Goal: Task Accomplishment & Management: Manage account settings

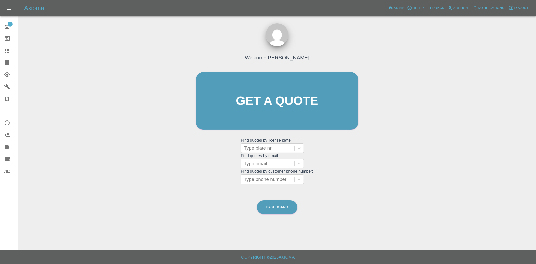
click at [4, 65] on link "Dashboard" at bounding box center [9, 63] width 18 height 12
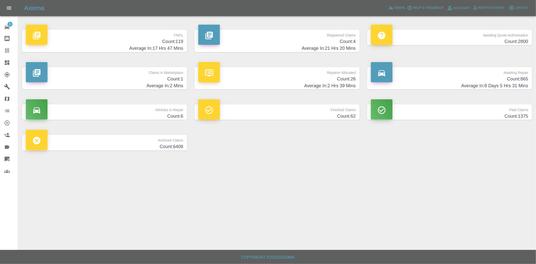
click at [159, 44] on h4 "Count: 119" at bounding box center [104, 41] width 157 height 7
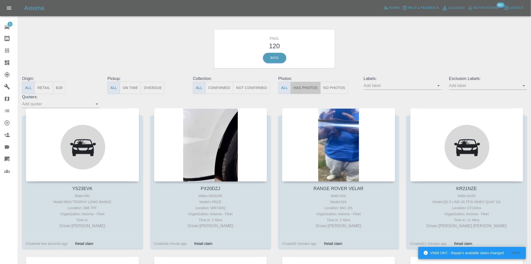
click at [308, 89] on button "Has Photos" at bounding box center [306, 88] width 30 height 12
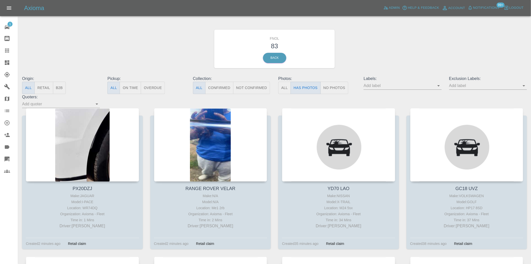
click at [434, 87] on input "text" at bounding box center [399, 86] width 70 height 8
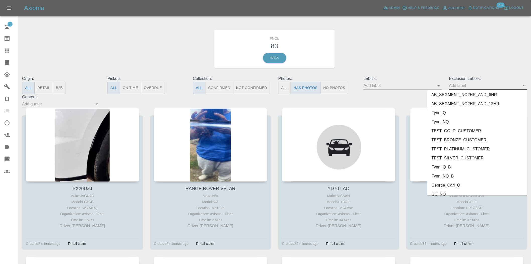
scroll to position [1055, 0]
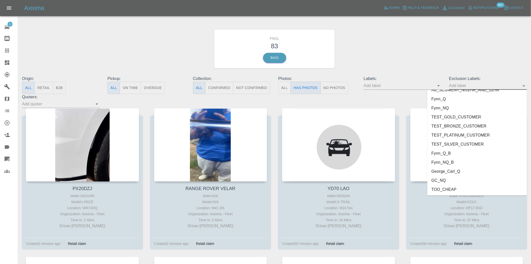
click at [461, 167] on li "George_Carl_Q" at bounding box center [478, 171] width 100 height 9
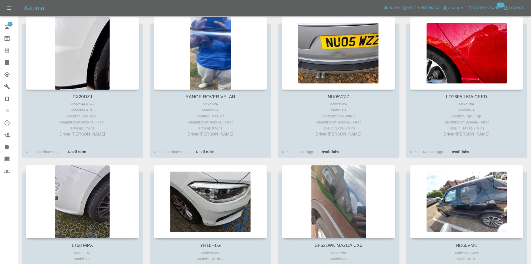
scroll to position [84, 0]
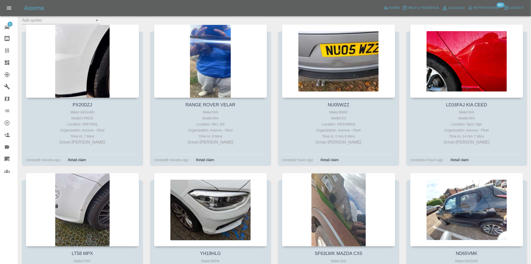
click at [10, 63] on icon at bounding box center [7, 63] width 6 height 6
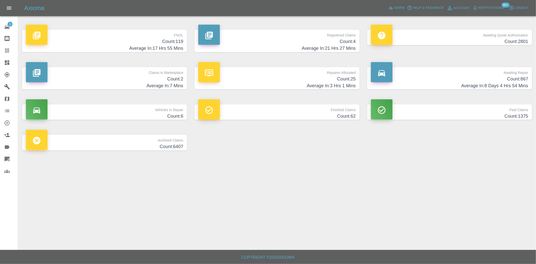
click at [129, 45] on h4 "Average In: 17 Hrs 55 Mins" at bounding box center [104, 48] width 157 height 7
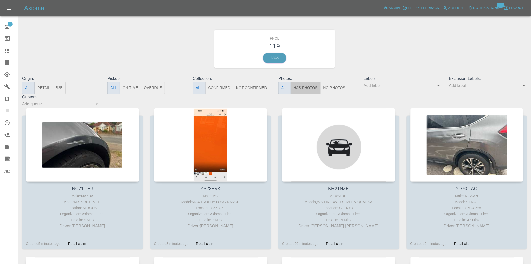
drag, startPoint x: 298, startPoint y: 88, endPoint x: 31, endPoint y: 103, distance: 267.8
click at [298, 88] on button "Has Photos" at bounding box center [306, 88] width 30 height 12
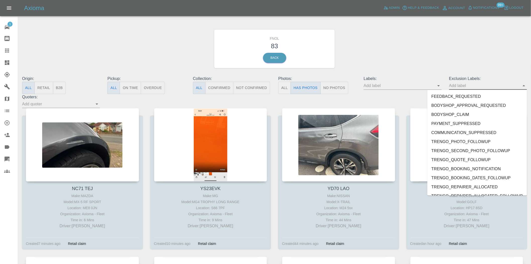
click at [479, 87] on input "text" at bounding box center [484, 86] width 70 height 8
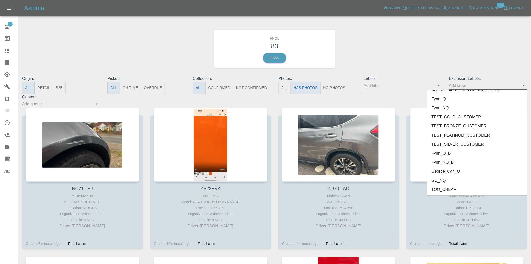
click at [452, 169] on li "George_Carl_Q" at bounding box center [478, 171] width 100 height 9
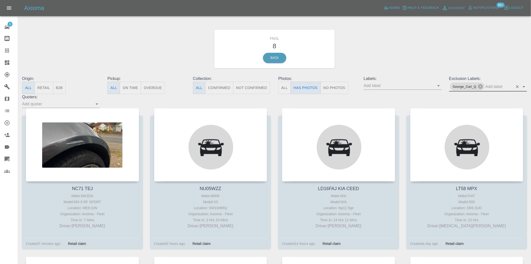
click at [339, 86] on button "No Photos" at bounding box center [335, 88] width 28 height 12
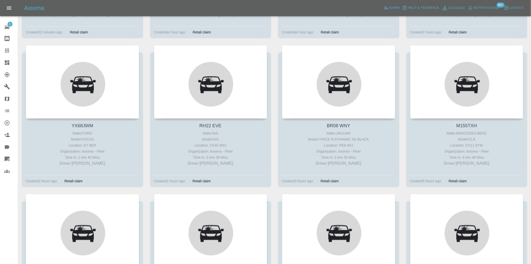
scroll to position [223, 0]
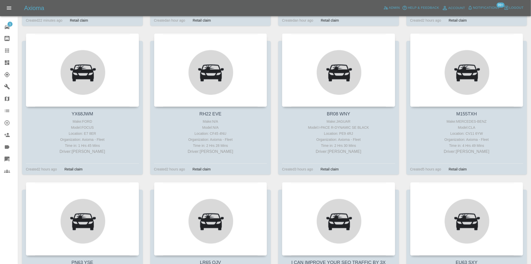
type button "false"
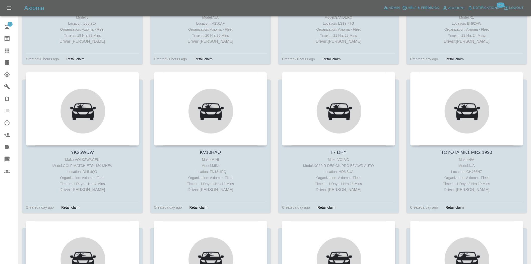
scroll to position [1089, 0]
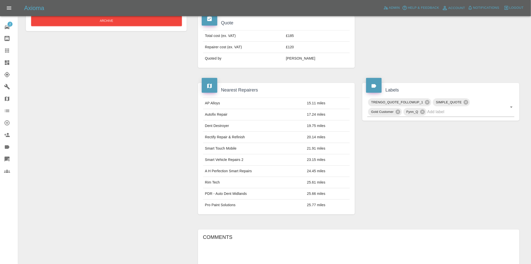
scroll to position [175, 0]
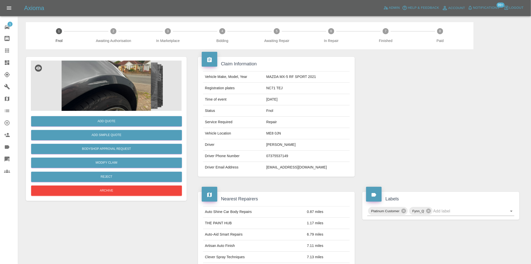
click at [112, 86] on img at bounding box center [106, 86] width 151 height 50
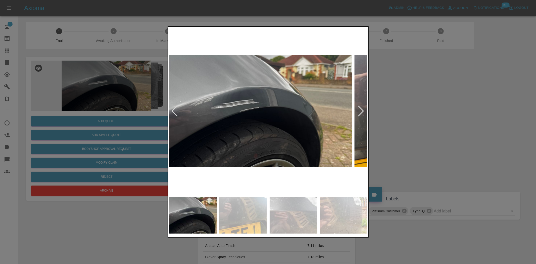
click at [287, 136] on img at bounding box center [252, 111] width 198 height 166
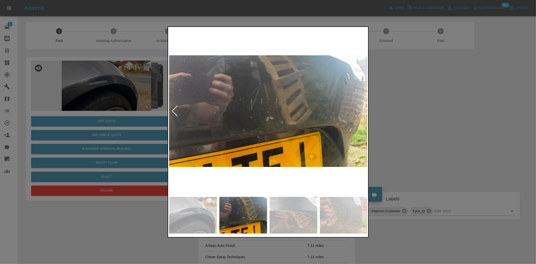
click at [271, 136] on img at bounding box center [268, 111] width 198 height 166
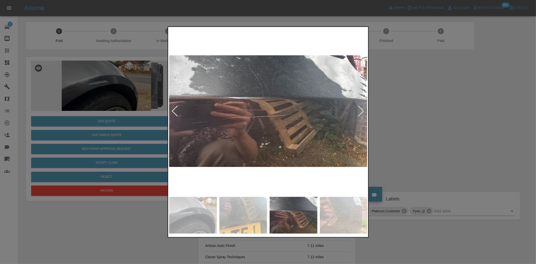
click at [276, 135] on img at bounding box center [268, 111] width 198 height 166
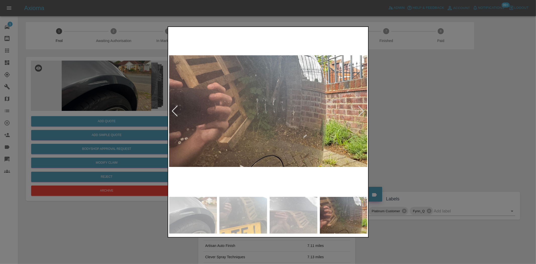
click at [265, 131] on img at bounding box center [268, 111] width 198 height 166
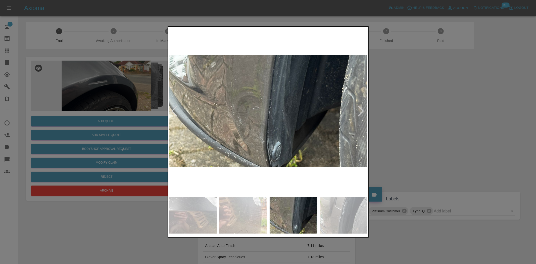
click at [241, 120] on img at bounding box center [268, 111] width 198 height 166
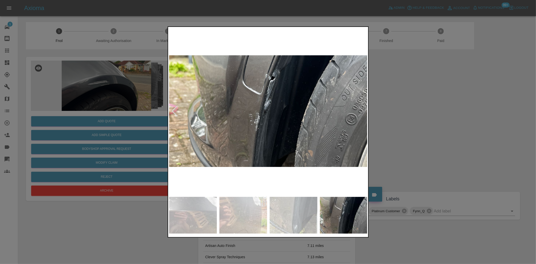
click at [210, 105] on img at bounding box center [268, 111] width 198 height 166
drag, startPoint x: 75, startPoint y: 81, endPoint x: 63, endPoint y: 89, distance: 13.9
click at [74, 81] on div at bounding box center [268, 132] width 536 height 264
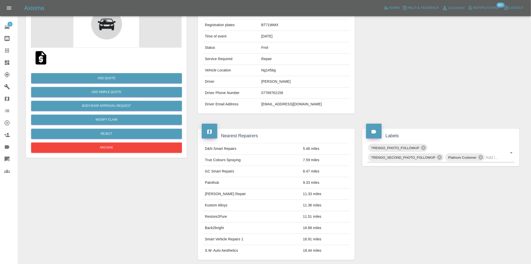
scroll to position [48, 0]
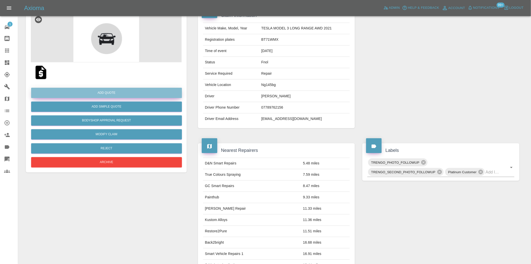
click at [114, 92] on button "Add Quote" at bounding box center [106, 93] width 151 height 10
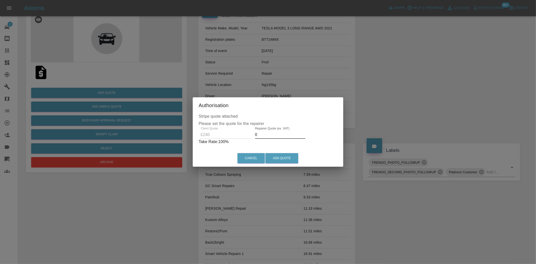
click at [246, 135] on div "Client Quote £240 Repairer Quote (ex. VAT) 0 Take Rate: 100 %" at bounding box center [268, 136] width 139 height 18
type input "150"
drag, startPoint x: 277, startPoint y: 160, endPoint x: 357, endPoint y: 201, distance: 89.8
click at [277, 160] on button "Add Quote" at bounding box center [281, 158] width 33 height 10
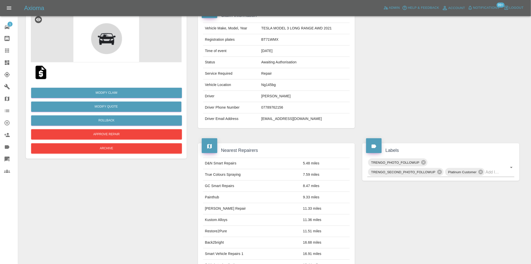
scroll to position [0, 0]
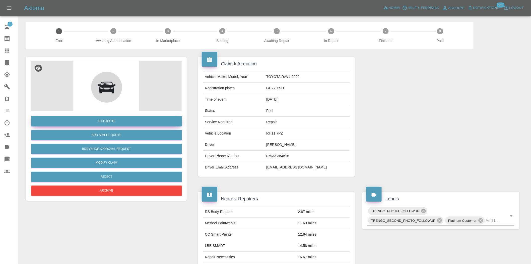
click at [116, 124] on button "Add Quote" at bounding box center [106, 121] width 151 height 10
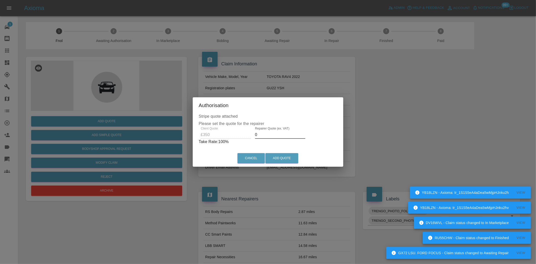
click at [244, 133] on div "Client Quote £350 Repairer Quote (ex. VAT) 0 Take Rate: 100 %" at bounding box center [268, 136] width 139 height 18
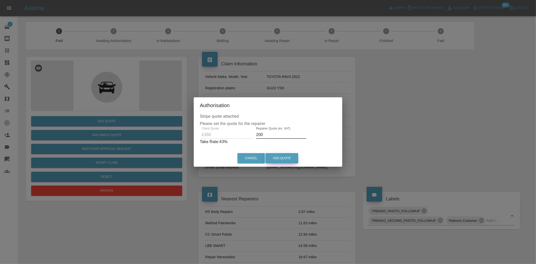
type input "200"
drag, startPoint x: 288, startPoint y: 154, endPoint x: 335, endPoint y: 200, distance: 65.7
click at [288, 154] on button "Add Quote" at bounding box center [281, 158] width 33 height 10
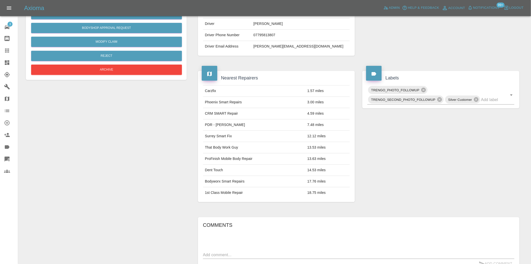
scroll to position [114, 0]
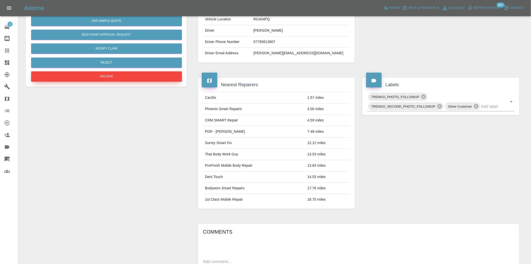
click at [117, 78] on button "Archive" at bounding box center [106, 76] width 151 height 10
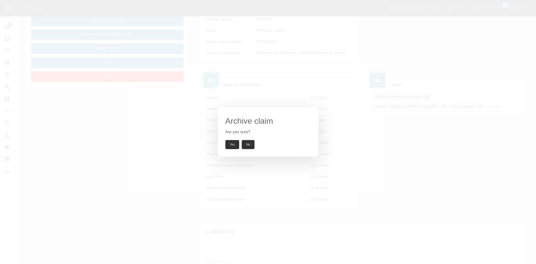
click at [231, 146] on button "Yes" at bounding box center [232, 144] width 14 height 9
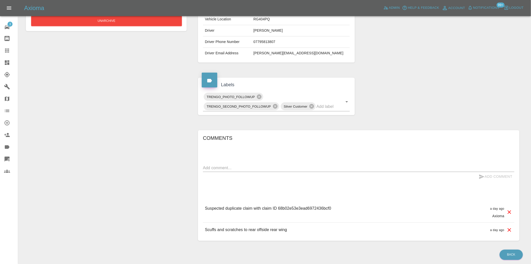
scroll to position [72, 0]
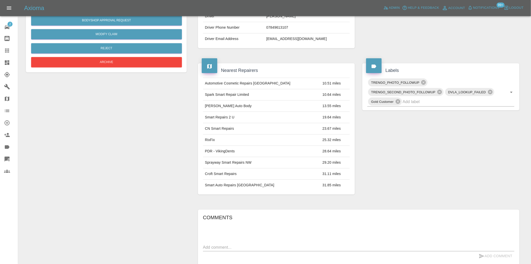
scroll to position [9, 0]
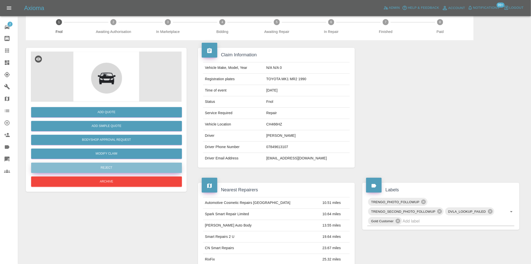
click at [103, 163] on button "Reject" at bounding box center [106, 167] width 151 height 10
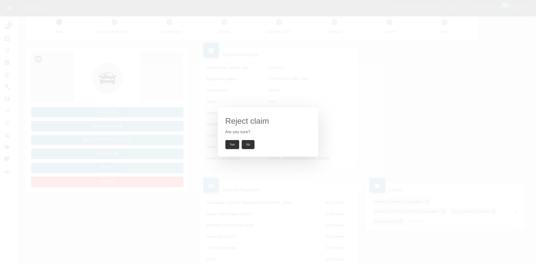
click at [236, 142] on button "Yes" at bounding box center [232, 144] width 14 height 9
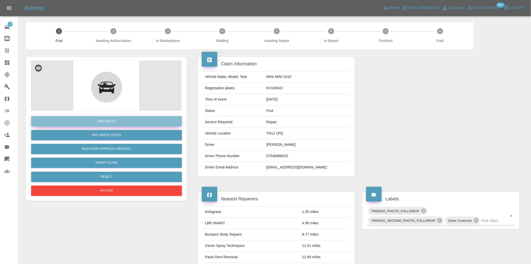
click at [137, 121] on button "Add Quote" at bounding box center [106, 121] width 151 height 10
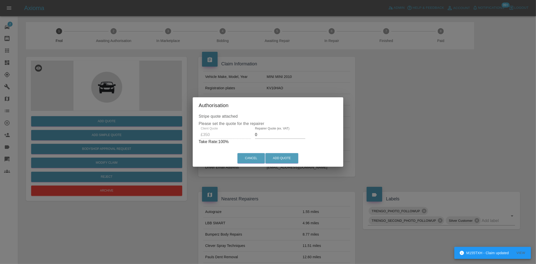
click at [249, 135] on div "Client Quote £350 Repairer Quote (ex. VAT) 0 Take Rate: 100 %" at bounding box center [268, 136] width 139 height 18
type input "200"
click at [280, 152] on div "Cancel Add Quote" at bounding box center [268, 158] width 148 height 17
click at [278, 155] on button "Add Quote" at bounding box center [281, 158] width 33 height 10
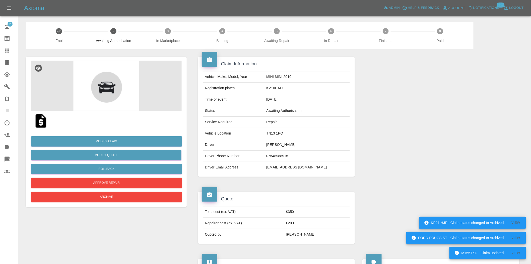
click at [119, 64] on img at bounding box center [106, 86] width 151 height 50
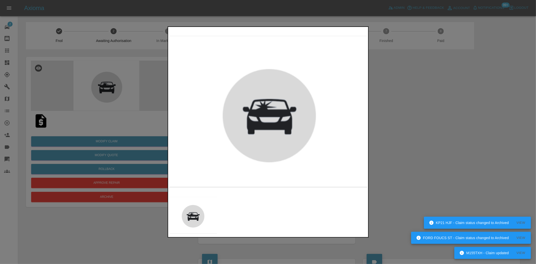
click at [124, 106] on div at bounding box center [268, 132] width 536 height 264
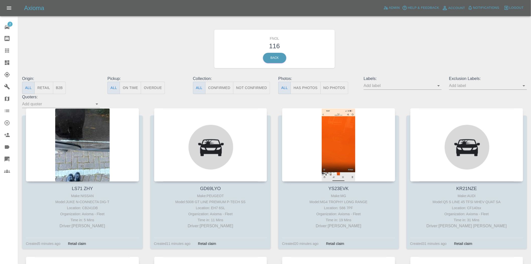
drag, startPoint x: 315, startPoint y: 89, endPoint x: 183, endPoint y: 81, distance: 131.8
click at [315, 89] on button "Has Photos" at bounding box center [306, 88] width 30 height 12
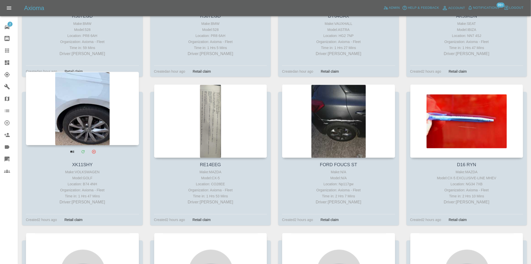
scroll to position [335, 0]
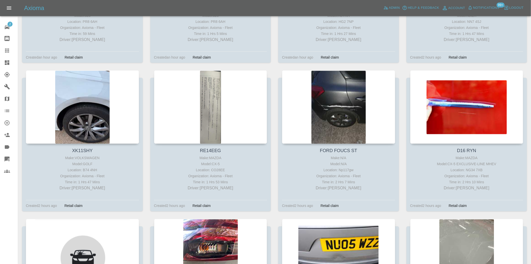
drag, startPoint x: 76, startPoint y: 78, endPoint x: 143, endPoint y: 69, distance: 67.4
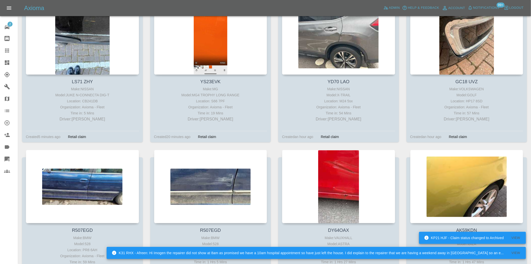
scroll to position [0, 0]
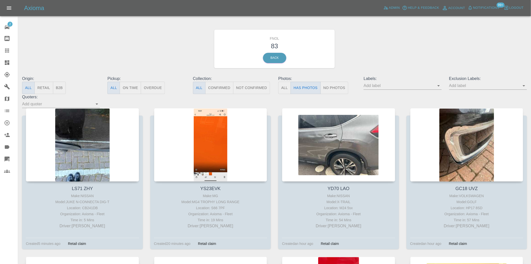
click at [340, 93] on button "No Photos" at bounding box center [335, 88] width 28 height 12
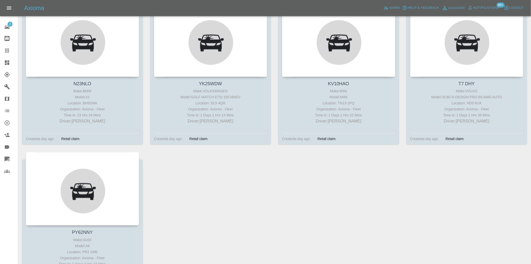
scroll to position [1145, 0]
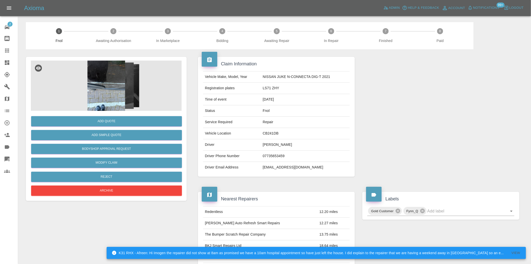
click at [118, 84] on img at bounding box center [106, 86] width 151 height 50
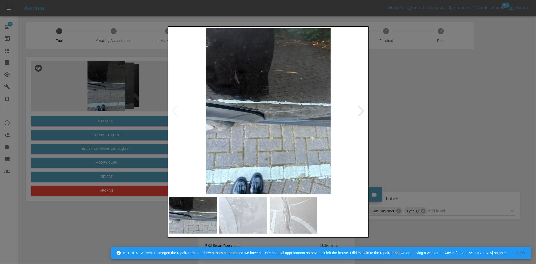
click at [265, 119] on img at bounding box center [268, 111] width 198 height 166
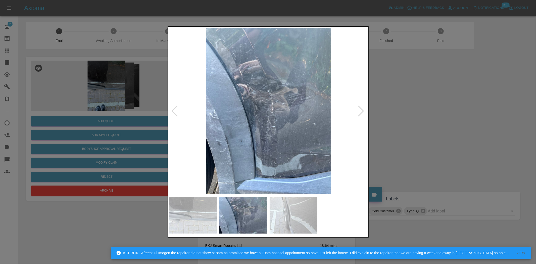
click at [268, 129] on img at bounding box center [268, 111] width 198 height 166
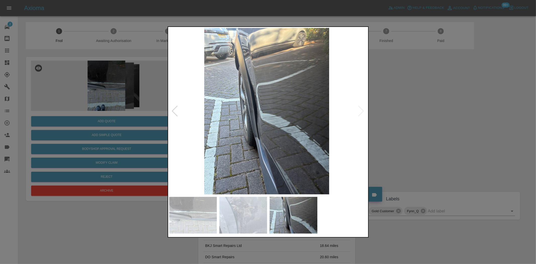
click at [255, 132] on img at bounding box center [266, 111] width 198 height 166
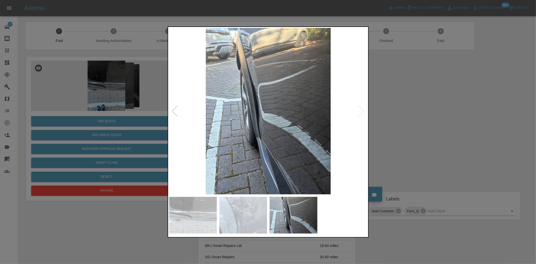
click at [290, 120] on img at bounding box center [268, 111] width 198 height 166
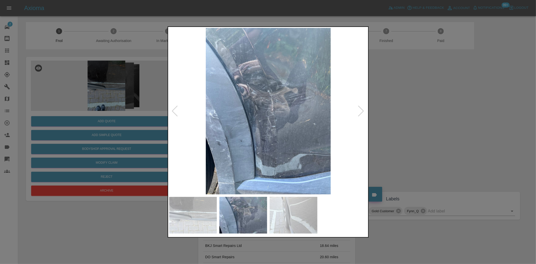
click at [278, 114] on img at bounding box center [268, 111] width 198 height 166
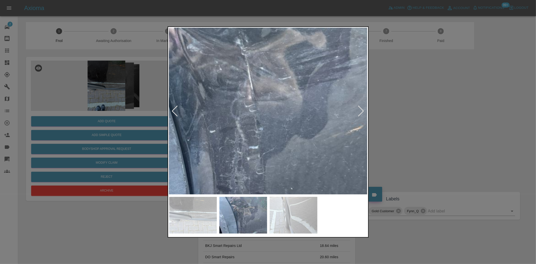
click at [278, 114] on img at bounding box center [236, 101] width 595 height 499
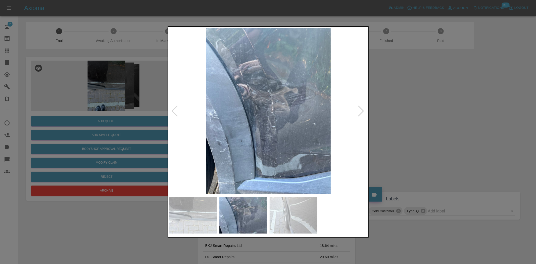
click at [293, 116] on img at bounding box center [268, 111] width 198 height 166
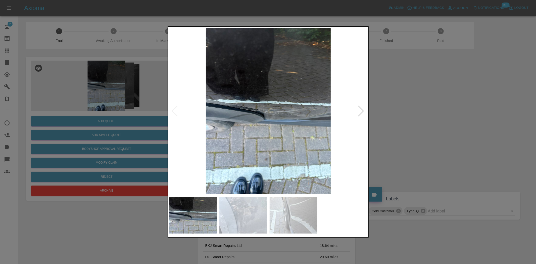
click at [280, 95] on img at bounding box center [268, 111] width 198 height 166
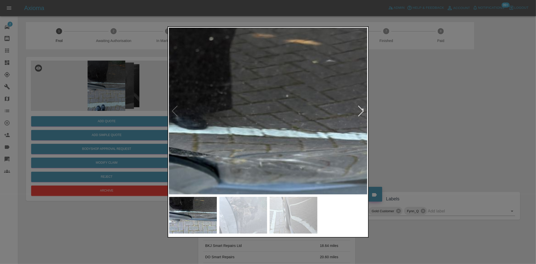
click at [287, 124] on img at bounding box center [230, 157] width 595 height 499
click at [288, 124] on img at bounding box center [230, 157] width 595 height 499
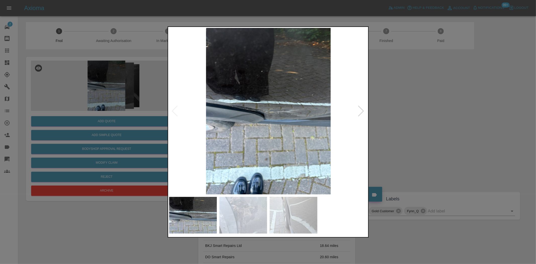
click at [279, 122] on img at bounding box center [268, 111] width 198 height 166
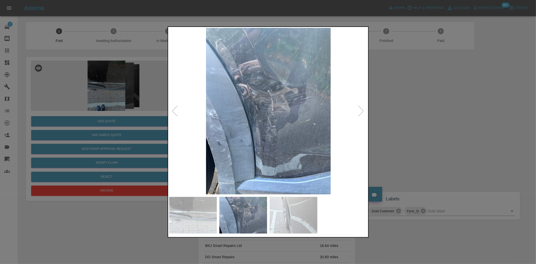
click at [285, 121] on img at bounding box center [268, 111] width 198 height 166
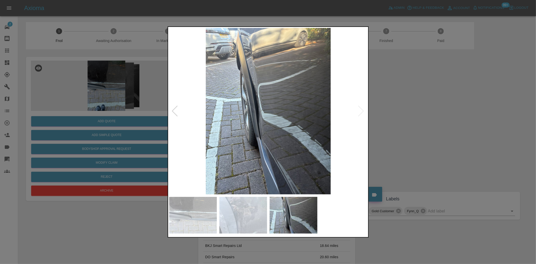
click at [279, 109] on img at bounding box center [268, 111] width 198 height 166
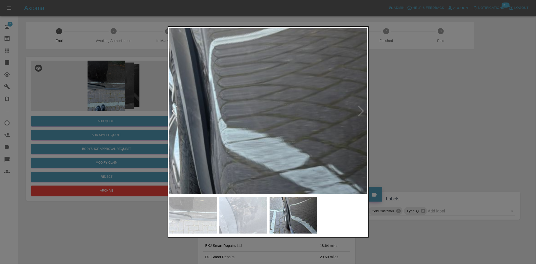
click at [292, 119] on img at bounding box center [238, 121] width 595 height 499
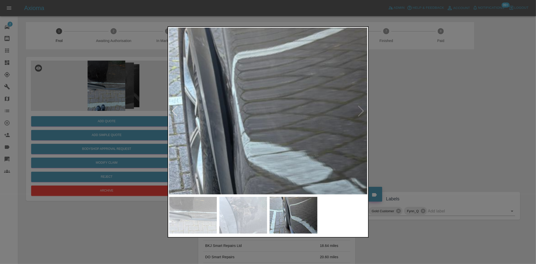
click at [143, 106] on div at bounding box center [268, 132] width 536 height 264
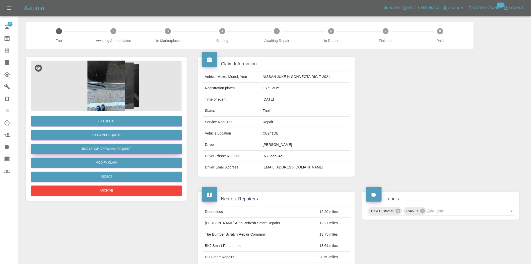
click at [117, 150] on button "Bodyshop Approval Request" at bounding box center [106, 149] width 151 height 10
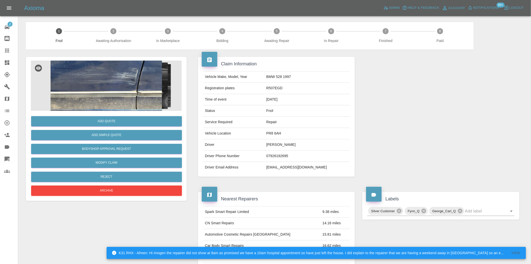
click at [94, 82] on img at bounding box center [106, 86] width 151 height 50
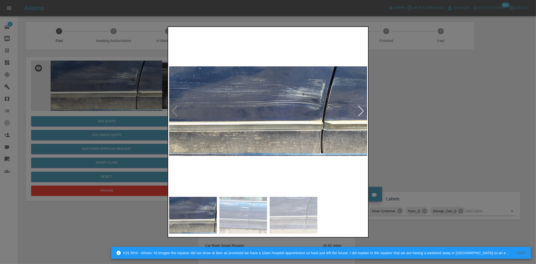
click at [282, 120] on img at bounding box center [268, 111] width 198 height 166
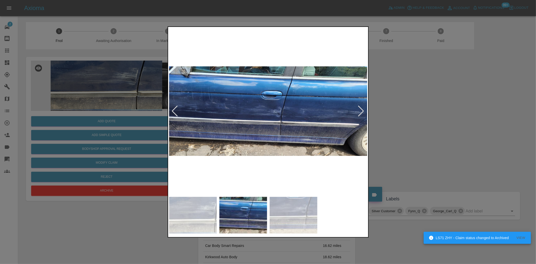
click at [99, 92] on div at bounding box center [268, 132] width 536 height 264
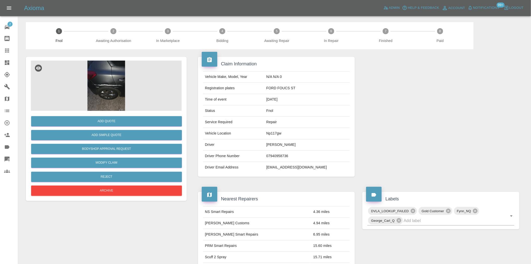
click at [122, 86] on img at bounding box center [106, 86] width 151 height 50
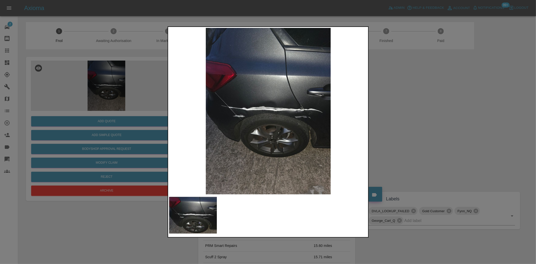
click at [257, 126] on img at bounding box center [268, 111] width 198 height 166
drag, startPoint x: 148, startPoint y: 104, endPoint x: 146, endPoint y: 129, distance: 25.6
click at [147, 107] on div at bounding box center [268, 132] width 536 height 264
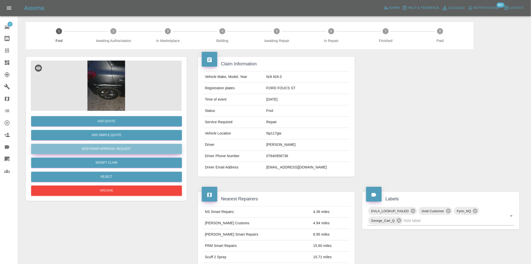
click at [122, 147] on button "Bodyshop Approval Request" at bounding box center [106, 149] width 151 height 10
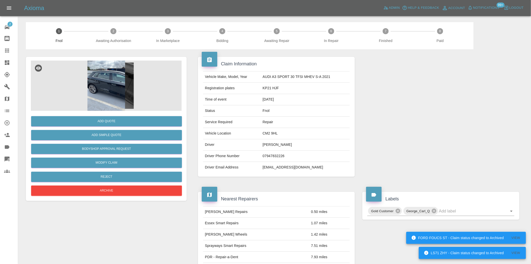
click at [122, 78] on img at bounding box center [106, 86] width 151 height 50
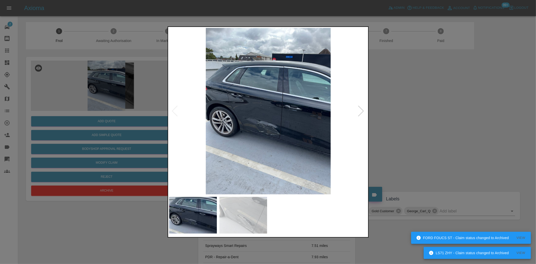
click at [246, 141] on img at bounding box center [268, 111] width 198 height 166
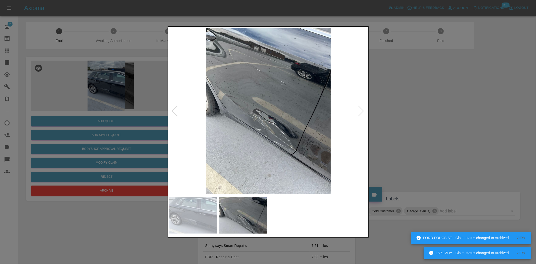
click at [285, 135] on img at bounding box center [268, 111] width 198 height 166
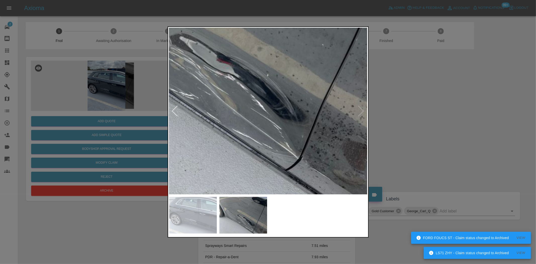
click at [286, 151] on img at bounding box center [216, 39] width 595 height 499
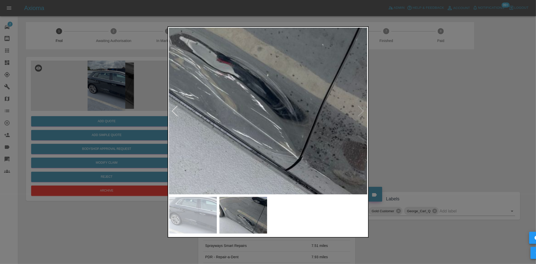
click at [286, 151] on img at bounding box center [216, 39] width 595 height 499
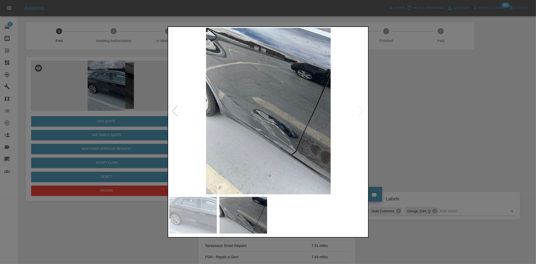
click at [235, 151] on img at bounding box center [268, 111] width 198 height 166
drag, startPoint x: 39, startPoint y: 96, endPoint x: 50, endPoint y: 134, distance: 39.3
click at [40, 97] on div at bounding box center [268, 132] width 536 height 264
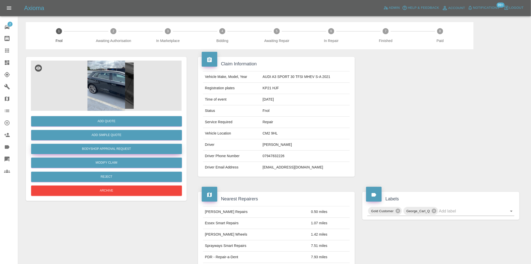
click at [117, 147] on button "Bodyshop Approval Request" at bounding box center [106, 149] width 151 height 10
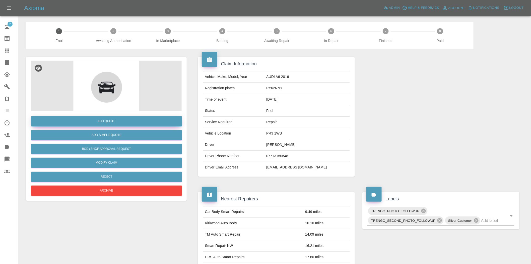
click at [123, 120] on button "Add Quote" at bounding box center [106, 121] width 151 height 10
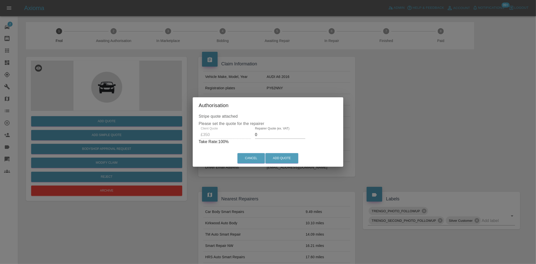
click at [237, 137] on div "Client Quote £350 Repairer Quote (ex. VAT) 0 Take Rate: 100 %" at bounding box center [268, 136] width 139 height 18
type input "200"
click at [276, 161] on button "Add Quote" at bounding box center [281, 158] width 33 height 10
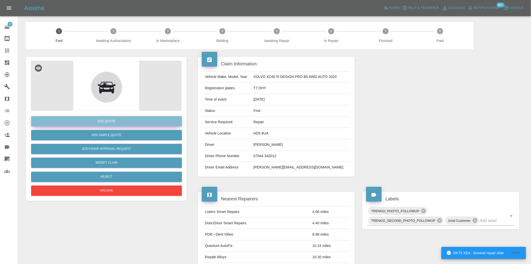
click at [132, 123] on button "Add Quote" at bounding box center [106, 121] width 151 height 10
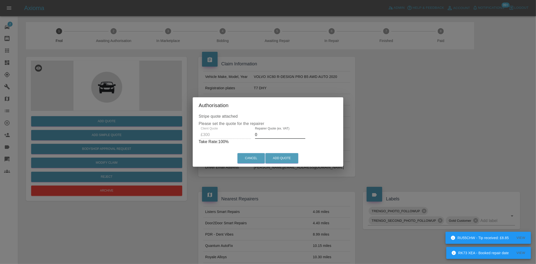
drag, startPoint x: 262, startPoint y: 136, endPoint x: 249, endPoint y: 141, distance: 14.5
click at [250, 140] on div "Client Quote £300 Repairer Quote (ex. VAT) 0 Take Rate: 100 %" at bounding box center [268, 136] width 139 height 18
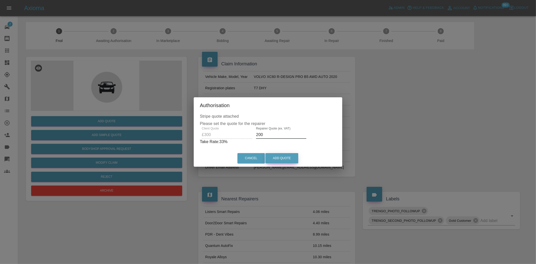
type input "200"
click at [293, 156] on button "Add Quote" at bounding box center [281, 158] width 33 height 10
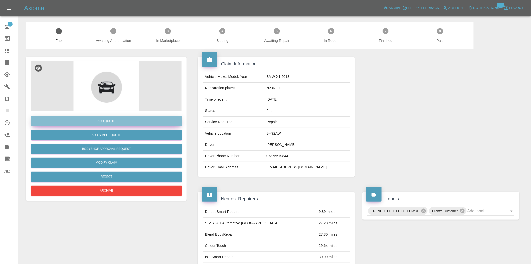
click at [126, 122] on button "Add Quote" at bounding box center [106, 121] width 151 height 10
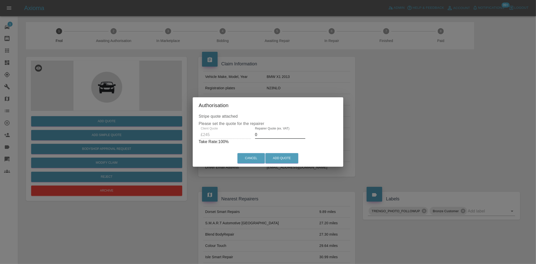
click at [247, 137] on div "Client Quote £245 Repairer Quote (ex. VAT) 0 Take Rate: 100 %" at bounding box center [268, 136] width 139 height 18
type input "150"
drag, startPoint x: 282, startPoint y: 152, endPoint x: 279, endPoint y: 157, distance: 5.9
click at [281, 154] on div "Cancel Add Quote" at bounding box center [268, 158] width 148 height 17
click at [277, 157] on button "Add Quote" at bounding box center [281, 158] width 33 height 10
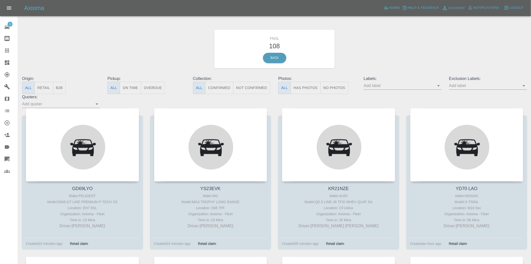
drag, startPoint x: 297, startPoint y: 89, endPoint x: 237, endPoint y: 80, distance: 61.0
click at [297, 89] on button "Has Photos" at bounding box center [306, 88] width 30 height 12
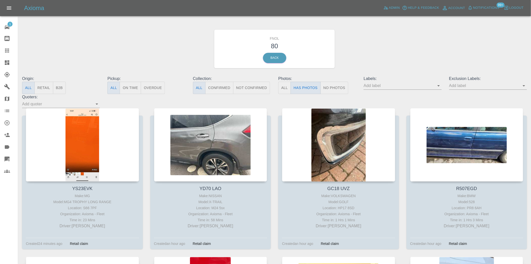
click at [12, 63] on div at bounding box center [11, 63] width 14 height 6
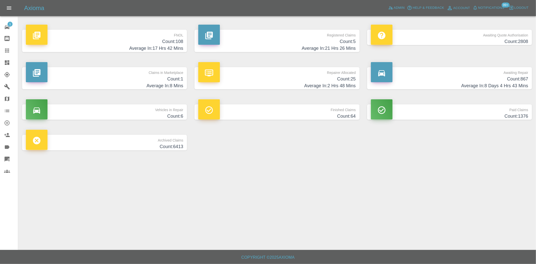
click at [170, 43] on h4 "Count: 108" at bounding box center [104, 41] width 157 height 7
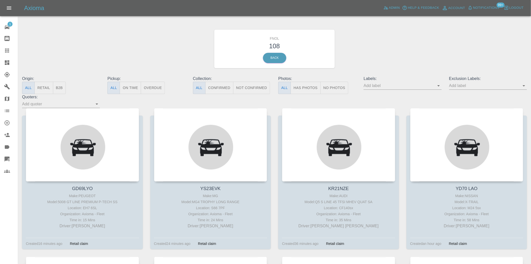
click at [10, 60] on div at bounding box center [11, 63] width 14 height 6
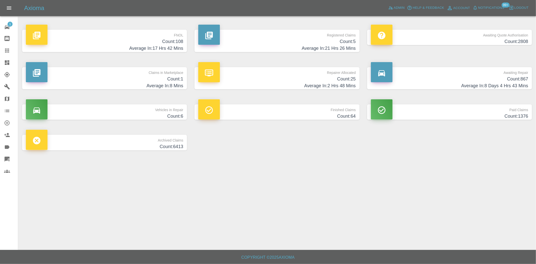
click at [318, 47] on h4 "Average In: 21 Hrs 26 Mins" at bounding box center [276, 48] width 157 height 7
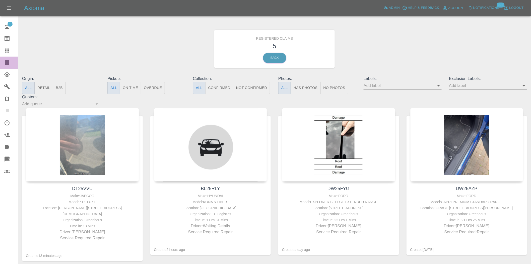
click at [6, 62] on icon at bounding box center [7, 62] width 5 height 5
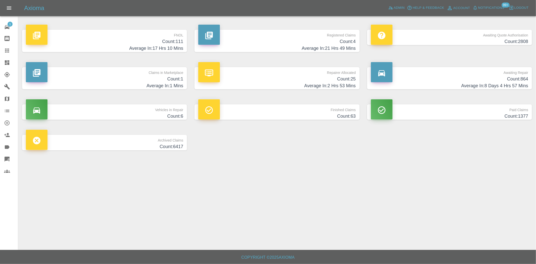
click at [173, 41] on h4 "Count: 111" at bounding box center [104, 41] width 157 height 7
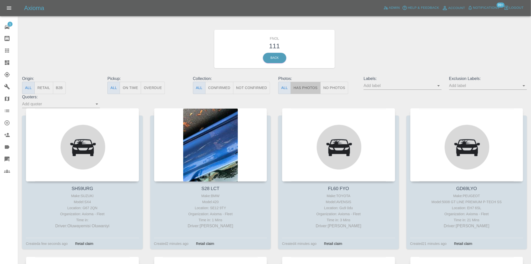
click at [303, 90] on button "Has Photos" at bounding box center [306, 88] width 30 height 12
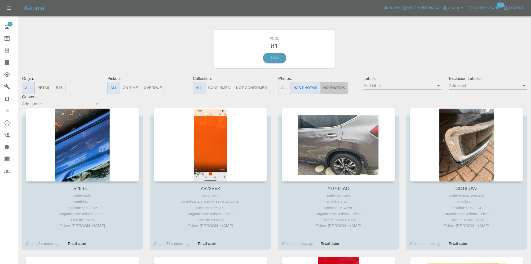
click at [330, 89] on button "No Photos" at bounding box center [335, 88] width 28 height 12
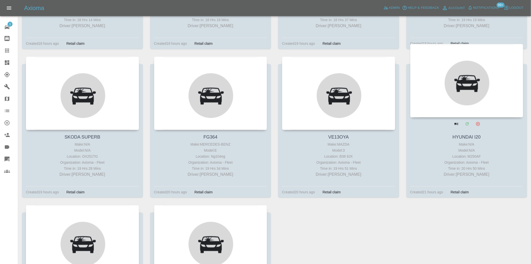
scroll to position [941, 0]
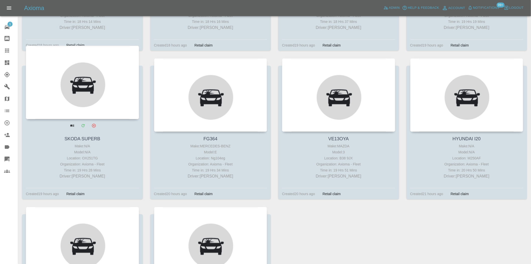
drag, startPoint x: 181, startPoint y: 80, endPoint x: 76, endPoint y: 86, distance: 105.4
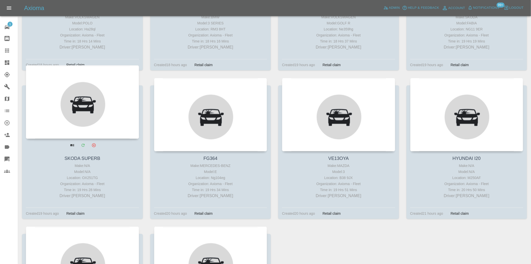
scroll to position [857, 0]
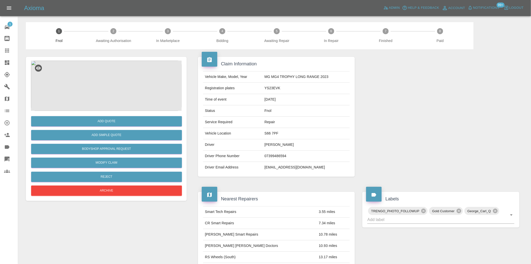
click at [105, 93] on img at bounding box center [106, 86] width 151 height 50
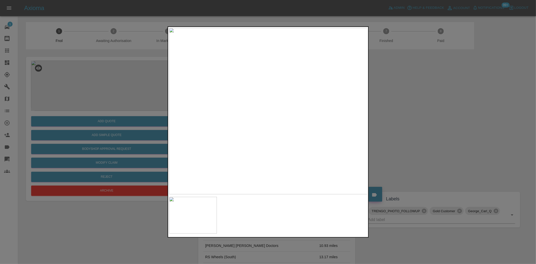
click at [211, 126] on img at bounding box center [268, 111] width 198 height 166
click at [203, 127] on img at bounding box center [268, 111] width 198 height 166
click at [263, 121] on img at bounding box center [268, 111] width 198 height 166
click at [104, 90] on div at bounding box center [268, 132] width 536 height 264
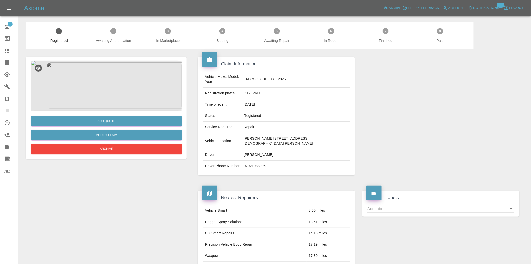
click at [106, 84] on img at bounding box center [106, 86] width 151 height 50
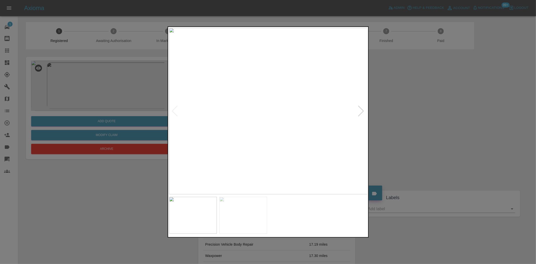
click at [217, 127] on img at bounding box center [268, 111] width 198 height 166
click at [244, 126] on img at bounding box center [268, 111] width 198 height 166
click at [255, 119] on img at bounding box center [268, 111] width 198 height 166
click at [255, 119] on img at bounding box center [305, 88] width 595 height 499
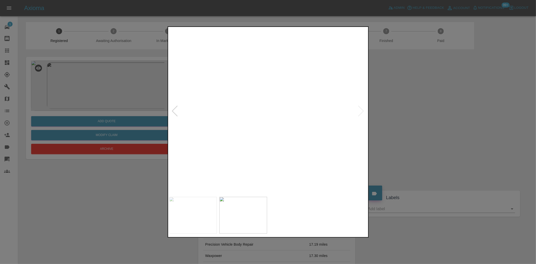
click at [255, 119] on img at bounding box center [305, 88] width 595 height 499
click at [318, 132] on img at bounding box center [268, 111] width 198 height 166
click at [246, 155] on img at bounding box center [268, 111] width 198 height 166
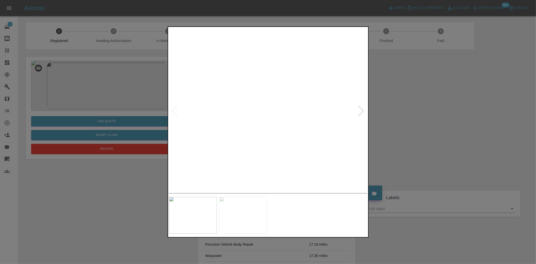
click at [245, 116] on img at bounding box center [268, 111] width 198 height 166
click at [259, 108] on img at bounding box center [268, 111] width 198 height 166
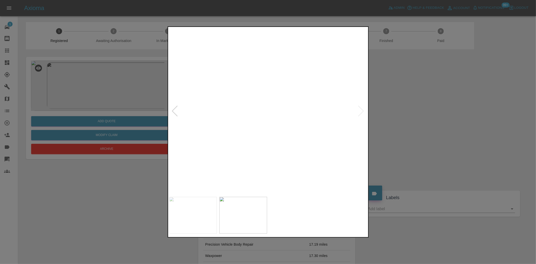
click at [250, 158] on img at bounding box center [295, 118] width 595 height 499
click at [246, 147] on img at bounding box center [268, 111] width 198 height 166
click at [121, 109] on div at bounding box center [268, 132] width 536 height 264
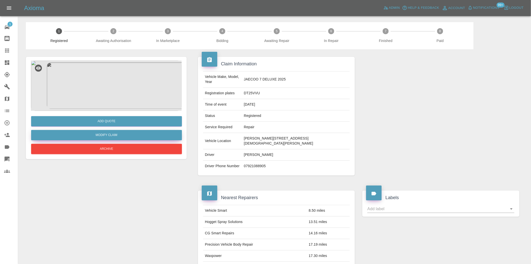
drag, startPoint x: 114, startPoint y: 135, endPoint x: 212, endPoint y: 137, distance: 98.2
click at [114, 135] on link "Modify Claim" at bounding box center [106, 135] width 151 height 10
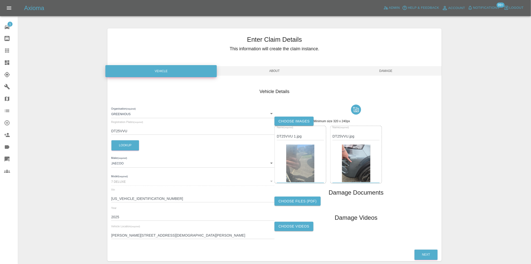
scroll to position [14, 0]
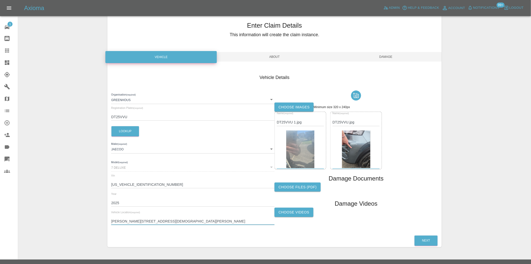
drag, startPoint x: 208, startPoint y: 219, endPoint x: 99, endPoint y: 210, distance: 110.2
click at [99, 210] on div "Enter Claim Details This information will create the claim instance. Vehicle Ab…" at bounding box center [274, 130] width 513 height 245
click at [252, 230] on div "Vehicle Details Organisation (required) Greenhous 6867b9a2fffed1d6b5e834a3 Regi…" at bounding box center [274, 151] width 334 height 168
drag, startPoint x: 190, startPoint y: 222, endPoint x: 124, endPoint y: 224, distance: 65.8
click at [125, 224] on input "Simone Ward, 1, Lady Mantle Close, Hartlepool, TS26 0QD" at bounding box center [192, 220] width 163 height 7
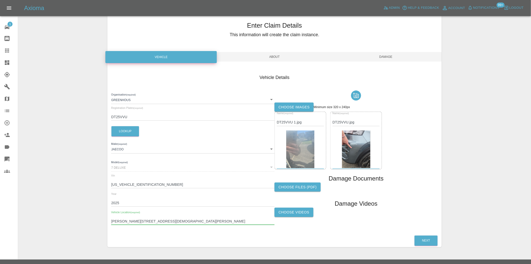
drag, startPoint x: 202, startPoint y: 221, endPoint x: 187, endPoint y: 219, distance: 15.8
click at [202, 221] on input "Simone Ward, 1, Lady Mantle Close, Hartlepool, TS26 0QD" at bounding box center [192, 220] width 163 height 7
drag, startPoint x: 189, startPoint y: 220, endPoint x: 95, endPoint y: 221, distance: 94.2
click at [96, 221] on div "Enter Claim Details This information will create the claim instance. Vehicle Ab…" at bounding box center [274, 130] width 513 height 245
type input "TS26 0QD"
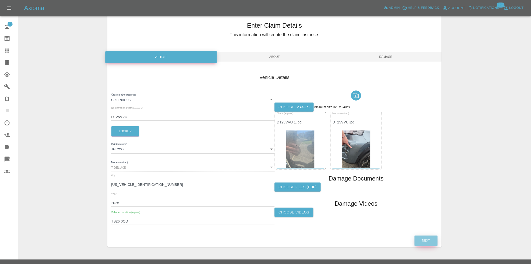
click at [426, 241] on button "Next" at bounding box center [426, 240] width 23 height 10
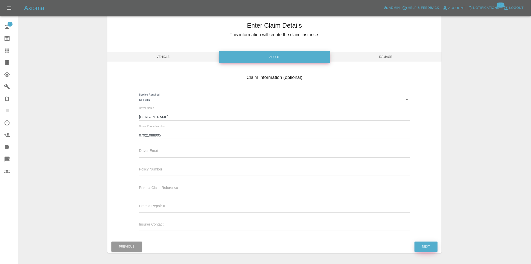
click at [426, 245] on button "Next" at bounding box center [426, 246] width 23 height 10
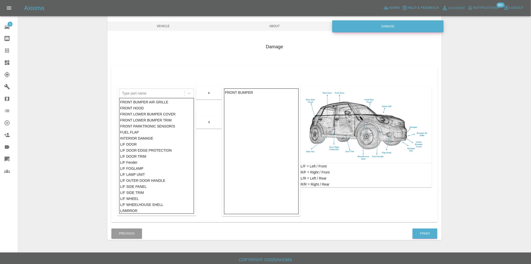
scroll to position [47, 0]
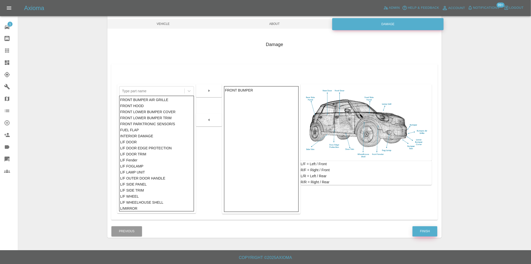
click at [425, 235] on button "Finish" at bounding box center [425, 231] width 25 height 10
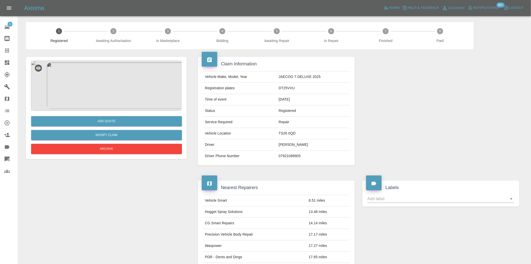
click at [96, 77] on img at bounding box center [106, 86] width 151 height 50
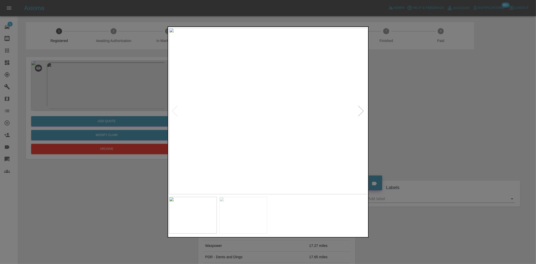
click at [226, 122] on img at bounding box center [268, 111] width 198 height 166
click at [285, 111] on img at bounding box center [268, 111] width 198 height 166
click at [247, 98] on img at bounding box center [268, 111] width 198 height 166
click at [277, 107] on img at bounding box center [331, 149] width 595 height 499
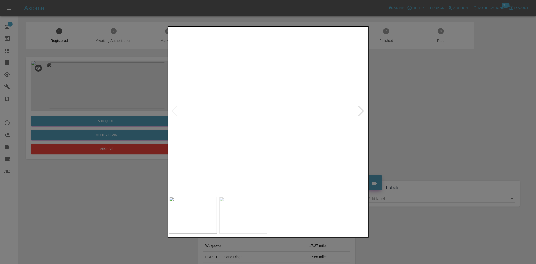
click at [272, 107] on img at bounding box center [331, 149] width 595 height 499
click at [128, 91] on div at bounding box center [268, 132] width 536 height 264
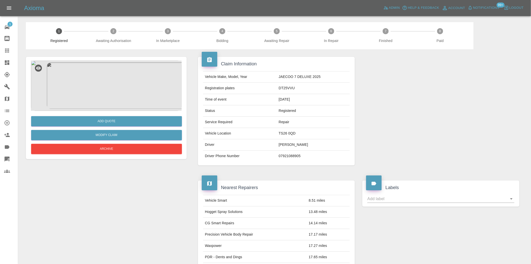
click at [285, 85] on td "DT25VVU" at bounding box center [313, 88] width 73 height 11
click at [289, 75] on td "JAECOO 7 DELUXE 2025" at bounding box center [313, 76] width 73 height 11
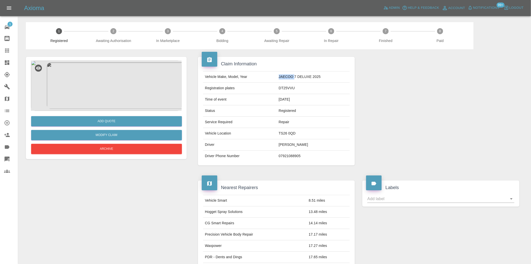
copy td "JAECOO"
click at [305, 72] on td "JAECOO 7 DELUXE 2025" at bounding box center [313, 76] width 73 height 11
drag, startPoint x: 294, startPoint y: 76, endPoint x: 321, endPoint y: 77, distance: 27.1
click at [321, 77] on td "JAECOO 7 DELUXE 2025" at bounding box center [313, 76] width 73 height 11
copy td "7 DELUXE 2025"
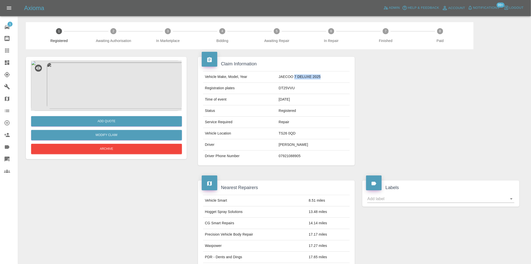
click at [119, 77] on img at bounding box center [106, 86] width 151 height 50
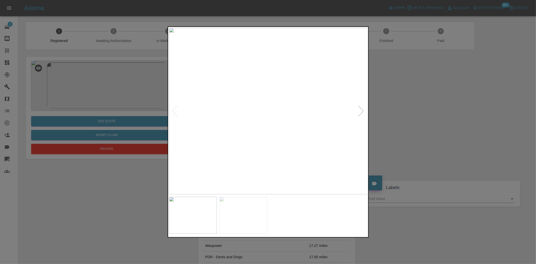
click at [250, 132] on img at bounding box center [268, 111] width 198 height 166
click at [251, 111] on img at bounding box center [268, 111] width 198 height 166
click at [258, 106] on img at bounding box center [318, 111] width 595 height 499
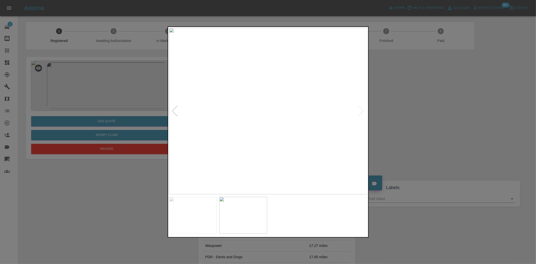
click at [288, 109] on img at bounding box center [268, 111] width 198 height 166
click at [256, 106] on img at bounding box center [268, 111] width 198 height 166
click at [256, 106] on img at bounding box center [302, 125] width 595 height 499
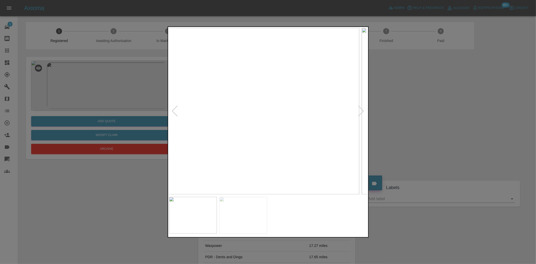
click at [231, 138] on img at bounding box center [259, 111] width 198 height 166
click at [250, 109] on img at bounding box center [268, 111] width 198 height 166
click at [249, 109] on img at bounding box center [268, 111] width 198 height 166
click at [267, 129] on img at bounding box center [320, 116] width 595 height 499
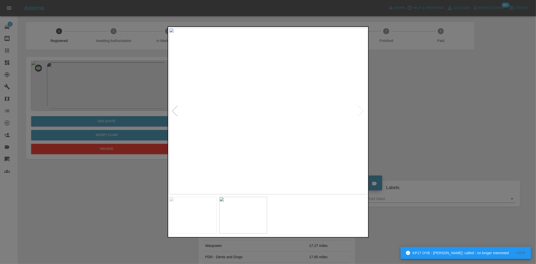
click at [116, 74] on div at bounding box center [268, 132] width 536 height 264
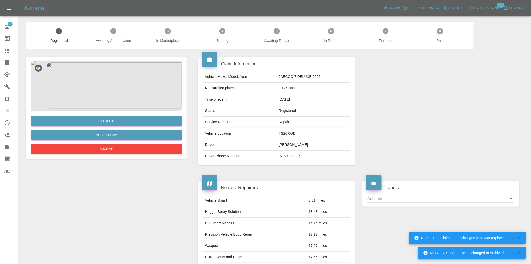
click at [289, 87] on td "DT25VVU" at bounding box center [313, 88] width 73 height 11
copy td "DT25VVU"
click at [103, 125] on button "Add Quote" at bounding box center [106, 121] width 151 height 10
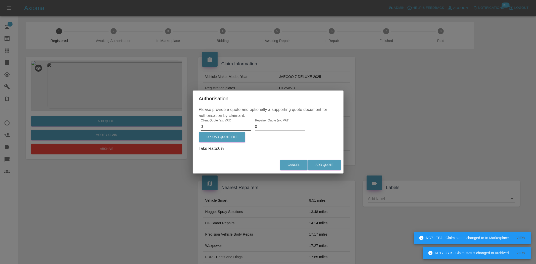
drag, startPoint x: 204, startPoint y: 126, endPoint x: 182, endPoint y: 126, distance: 22.1
click at [184, 126] on div "Authorisation Please provide a quote and optionally a supporting quote document…" at bounding box center [268, 132] width 536 height 264
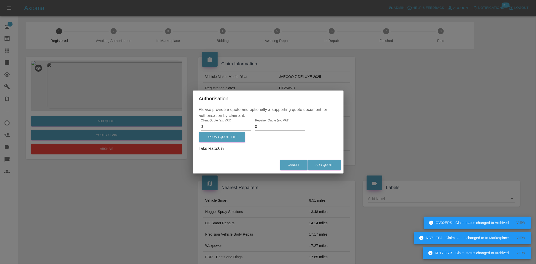
click at [205, 127] on input "0" at bounding box center [226, 127] width 50 height 8
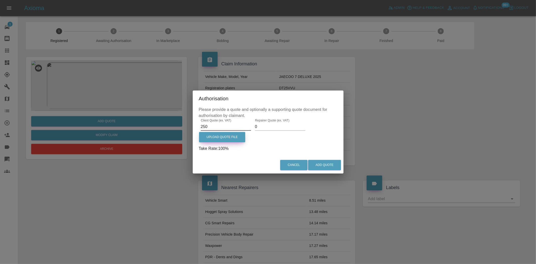
type input "250"
click at [223, 135] on label "Upload Quote File" at bounding box center [222, 137] width 46 height 10
click at [0, 0] on input "Upload Quote File" at bounding box center [0, 0] width 0 height 0
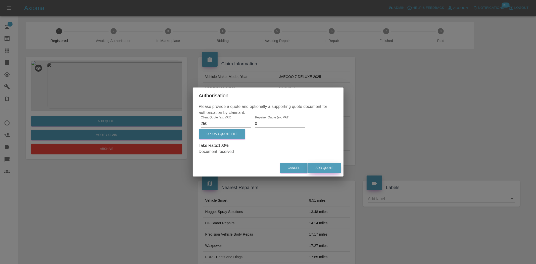
click at [330, 165] on button "Add Quote" at bounding box center [324, 168] width 33 height 10
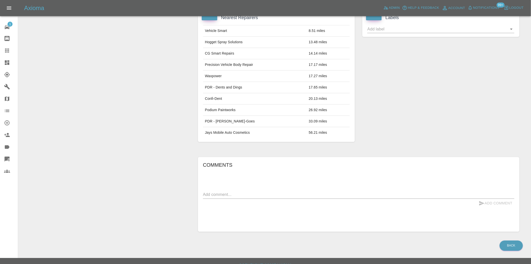
scroll to position [234, 0]
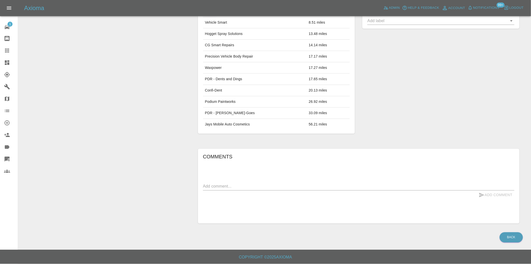
click at [240, 187] on textarea at bounding box center [359, 186] width 312 height 6
paste textarea "Paint Frt bumper corner"
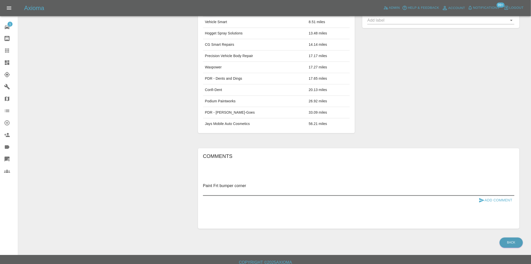
type textarea "Paint Frt bumper corner"
click at [493, 202] on button "Add Comment" at bounding box center [496, 200] width 38 height 9
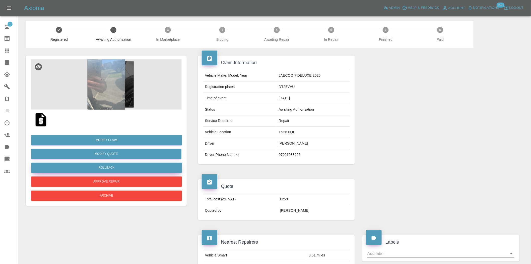
scroll to position [0, 0]
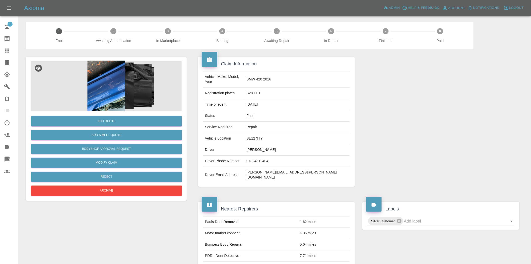
click at [129, 87] on img at bounding box center [106, 86] width 151 height 50
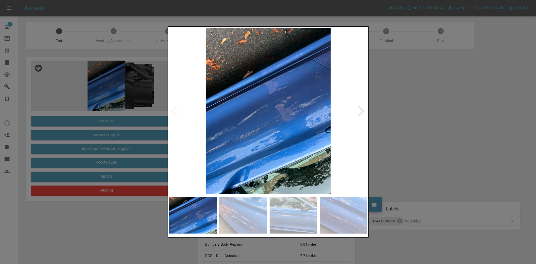
click at [269, 122] on img at bounding box center [268, 111] width 198 height 166
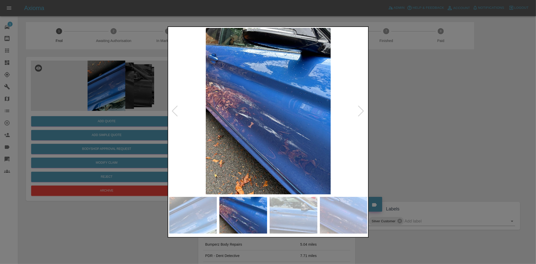
click at [263, 128] on img at bounding box center [268, 111] width 198 height 166
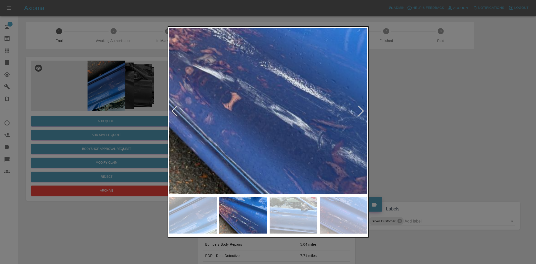
click at [263, 128] on img at bounding box center [283, 59] width 595 height 499
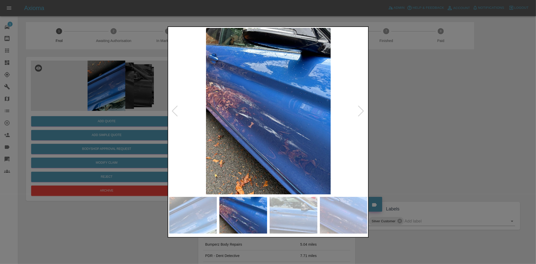
click at [289, 141] on img at bounding box center [268, 111] width 198 height 166
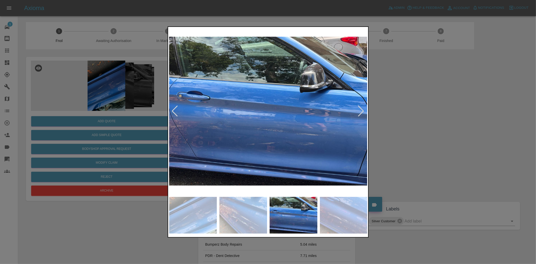
click at [282, 134] on img at bounding box center [268, 111] width 198 height 166
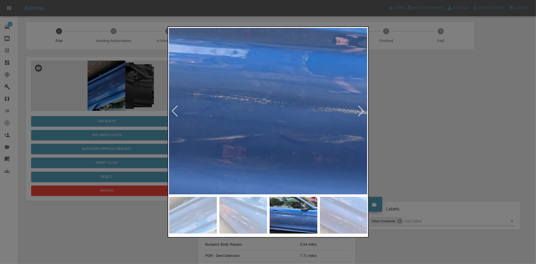
click at [284, 138] on img at bounding box center [226, 41] width 595 height 499
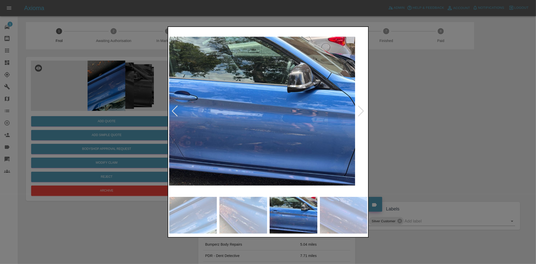
click at [229, 134] on img at bounding box center [255, 111] width 198 height 166
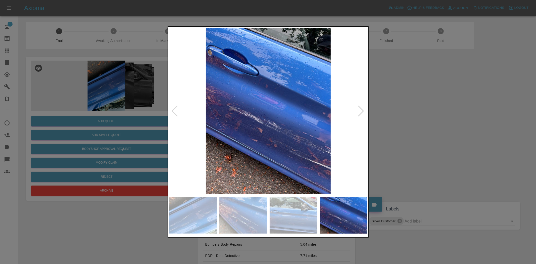
click at [317, 134] on img at bounding box center [268, 111] width 198 height 166
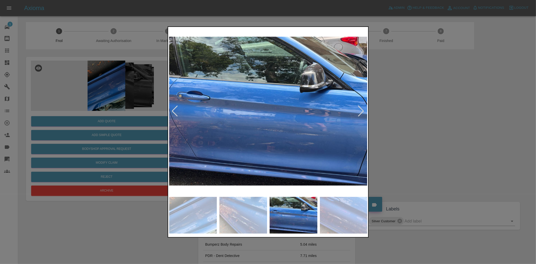
click at [233, 127] on img at bounding box center [268, 111] width 198 height 166
click at [232, 127] on img at bounding box center [268, 111] width 198 height 166
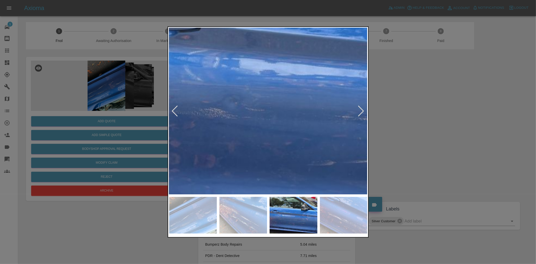
click at [247, 132] on img at bounding box center [375, 64] width 595 height 499
click at [265, 139] on img at bounding box center [375, 64] width 595 height 499
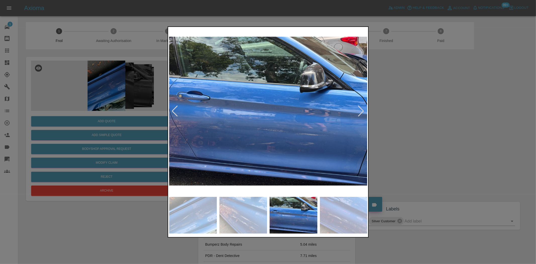
click at [303, 143] on img at bounding box center [268, 111] width 198 height 166
click at [257, 136] on img at bounding box center [268, 111] width 198 height 166
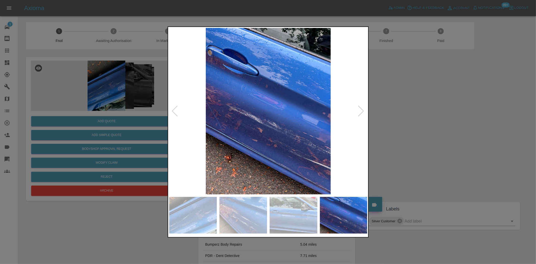
click at [275, 132] on img at bounding box center [268, 111] width 198 height 166
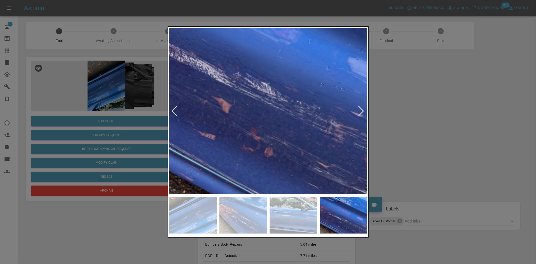
click at [275, 132] on img at bounding box center [247, 48] width 595 height 499
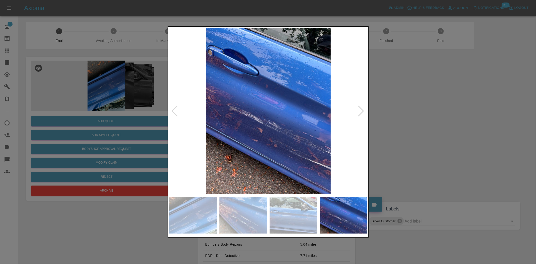
click at [240, 137] on img at bounding box center [268, 111] width 198 height 166
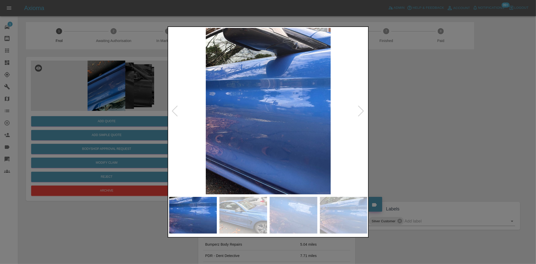
click at [213, 127] on img at bounding box center [268, 111] width 198 height 166
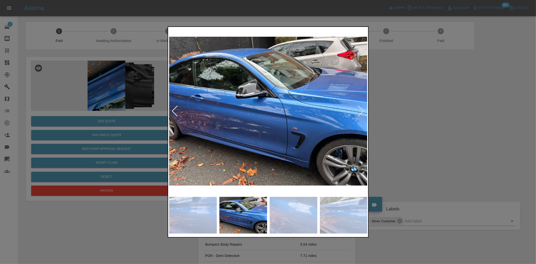
click at [264, 124] on img at bounding box center [268, 111] width 198 height 166
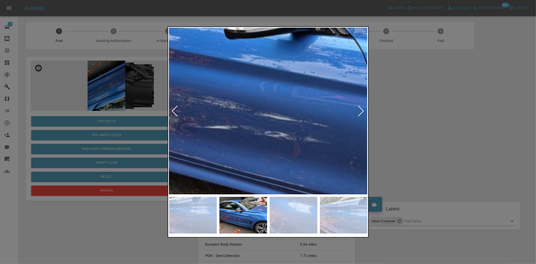
click at [304, 141] on img at bounding box center [321, 76] width 595 height 499
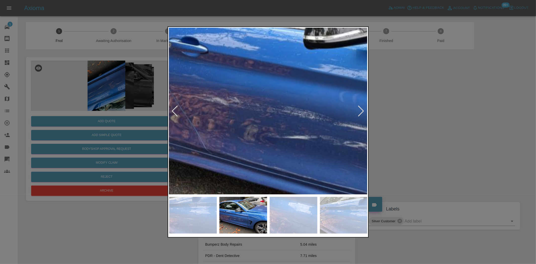
click at [267, 144] on img at bounding box center [400, 86] width 595 height 499
click at [249, 133] on img at bounding box center [400, 86] width 595 height 499
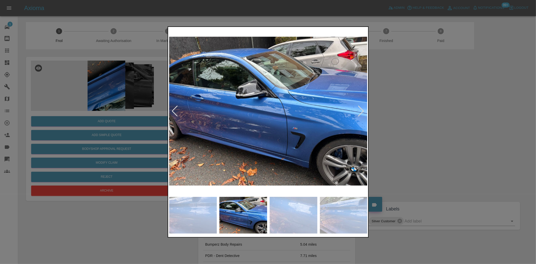
click at [189, 128] on img at bounding box center [268, 111] width 198 height 166
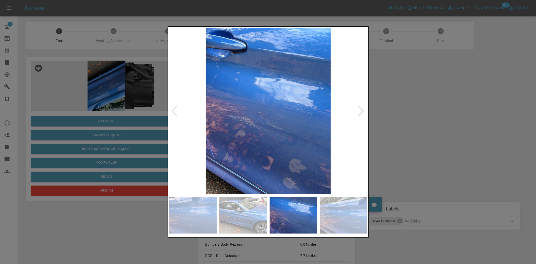
click at [206, 130] on img at bounding box center [268, 111] width 198 height 166
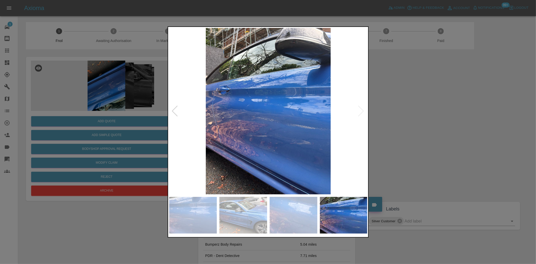
click at [219, 128] on img at bounding box center [268, 111] width 198 height 166
drag, startPoint x: 108, startPoint y: 115, endPoint x: 120, endPoint y: 127, distance: 17.0
click at [110, 117] on div at bounding box center [268, 132] width 536 height 264
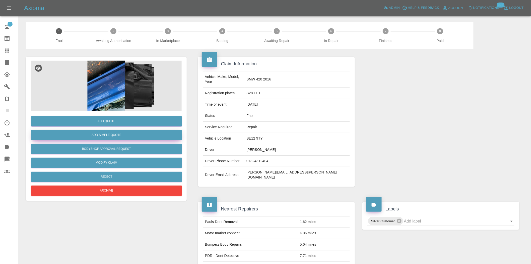
click at [121, 134] on button "Add Simple Quote" at bounding box center [106, 135] width 151 height 10
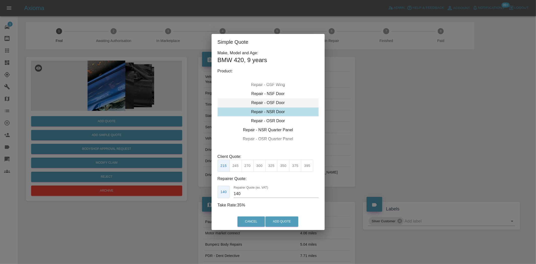
click at [268, 104] on div "Repair - OSF Door" at bounding box center [267, 102] width 101 height 9
click at [309, 166] on button "395" at bounding box center [307, 165] width 12 height 12
type input "265"
click at [276, 218] on button "Add Quote" at bounding box center [281, 221] width 33 height 10
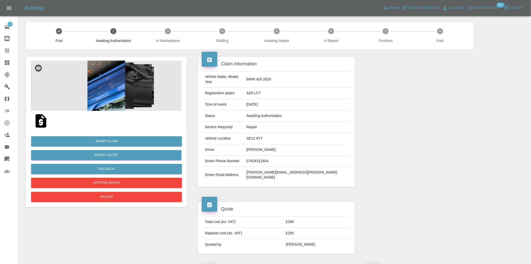
click at [112, 90] on img at bounding box center [106, 86] width 151 height 50
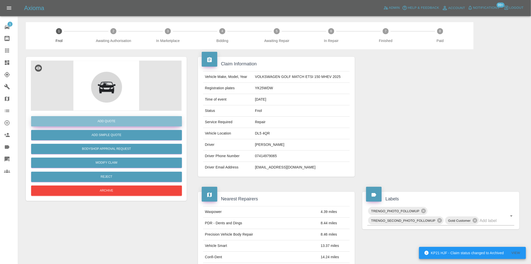
click at [128, 126] on button "Add Quote" at bounding box center [106, 121] width 151 height 10
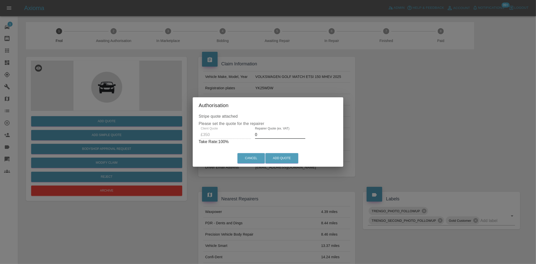
drag, startPoint x: 256, startPoint y: 138, endPoint x: 240, endPoint y: 138, distance: 16.6
click at [240, 139] on div "Client Quote £350 Repairer Quote (ex. VAT) 0 Take Rate: 100 %" at bounding box center [268, 136] width 139 height 18
type input "200"
click at [279, 157] on button "Add Quote" at bounding box center [281, 158] width 33 height 10
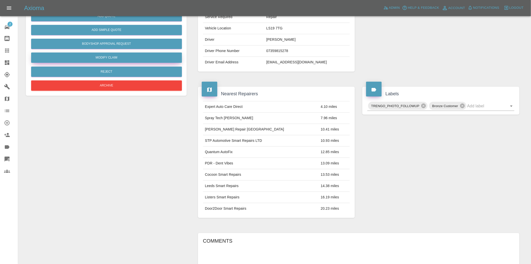
scroll to position [9, 0]
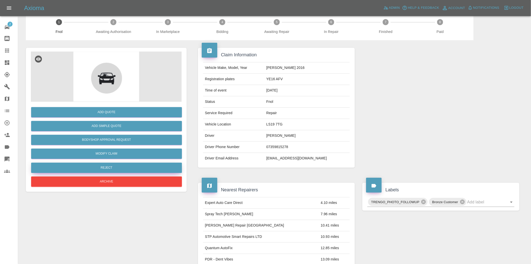
click at [127, 167] on button "Reject" at bounding box center [106, 167] width 151 height 10
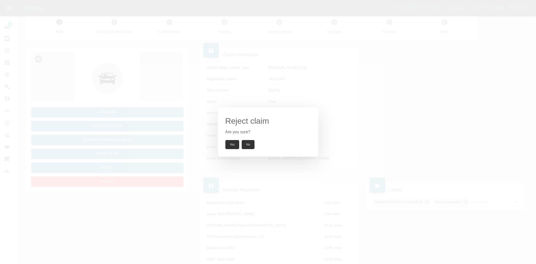
click at [229, 142] on button "Yes" at bounding box center [232, 144] width 14 height 9
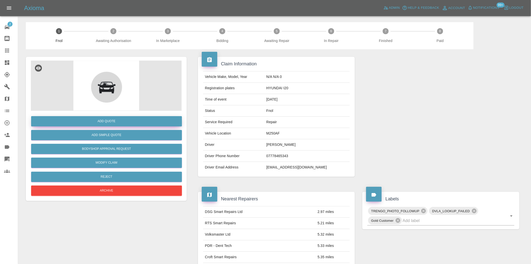
click at [124, 122] on button "Add Quote" at bounding box center [106, 121] width 151 height 10
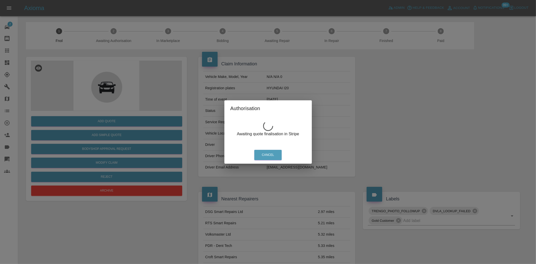
click at [108, 91] on div "Authorisation Awaiting quote finalisation in Stripe Cancel" at bounding box center [268, 132] width 536 height 264
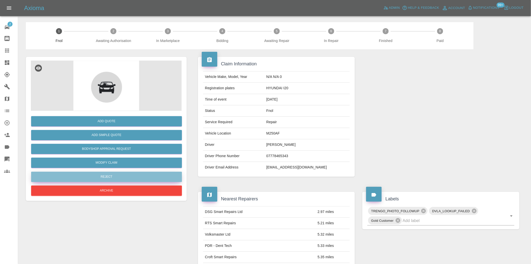
click at [108, 176] on button "Reject" at bounding box center [106, 177] width 151 height 10
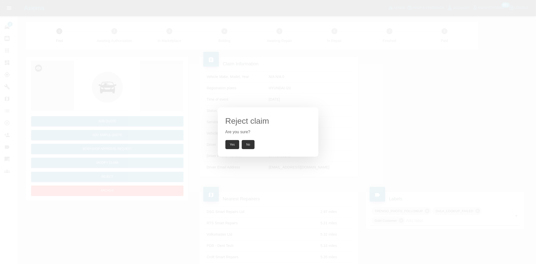
click at [110, 55] on div "Reject claim Are you sure? Yes No" at bounding box center [268, 132] width 536 height 264
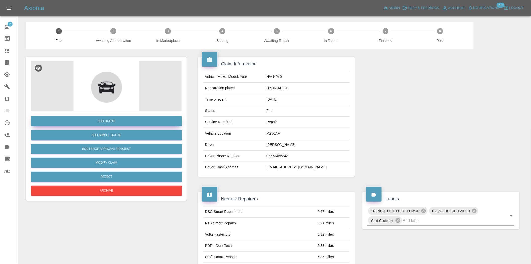
click at [105, 117] on button "Add Quote" at bounding box center [106, 121] width 151 height 10
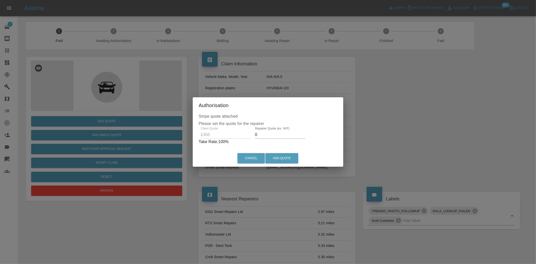
click at [251, 137] on div "Client Quote £350 Repairer Quote (ex. VAT) 0 Take Rate: 100 %" at bounding box center [268, 136] width 139 height 18
type input "200"
click at [281, 162] on button "Add Quote" at bounding box center [281, 158] width 33 height 10
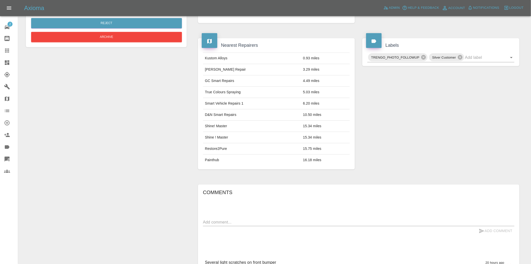
scroll to position [42, 0]
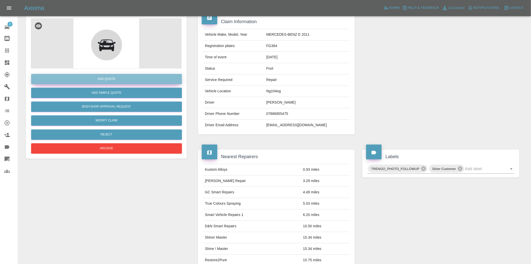
click at [96, 77] on button "Add Quote" at bounding box center [106, 79] width 151 height 10
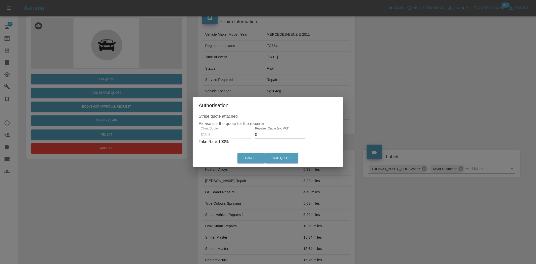
click at [249, 138] on div "Client Quote £190 Repairer Quote (ex. VAT) 0 Take Rate: 100 %" at bounding box center [268, 136] width 139 height 18
type input "120"
click at [280, 156] on button "Add Quote" at bounding box center [281, 158] width 33 height 10
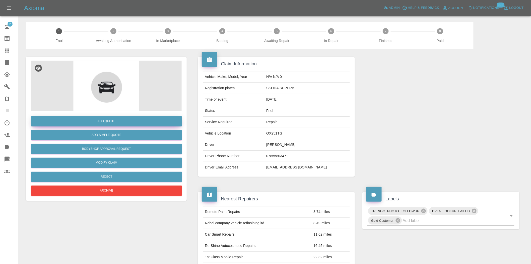
click at [93, 119] on button "Add Quote" at bounding box center [106, 121] width 151 height 10
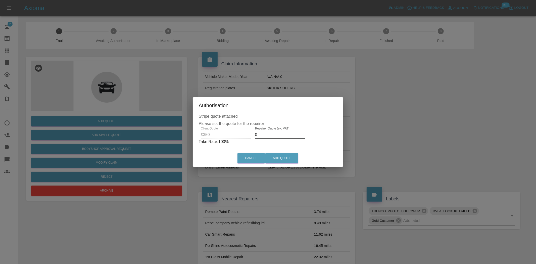
click at [248, 138] on div "Client Quote £350 Repairer Quote (ex. VAT) 0 Take Rate: 100 %" at bounding box center [268, 136] width 139 height 18
type input "200"
drag, startPoint x: 287, startPoint y: 144, endPoint x: 282, endPoint y: 157, distance: 14.5
click at [285, 149] on div "Stripe quote attached Please set the quote for the repairer Client Quote £350 R…" at bounding box center [268, 131] width 148 height 37
click at [282, 157] on button "Add Quote" at bounding box center [281, 158] width 33 height 10
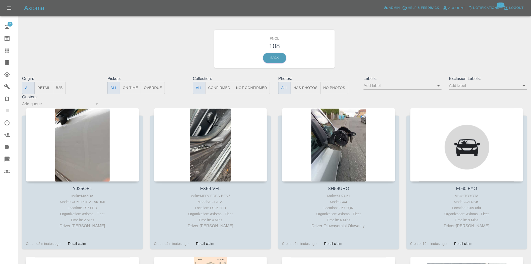
click at [312, 86] on button "Has Photos" at bounding box center [306, 88] width 30 height 12
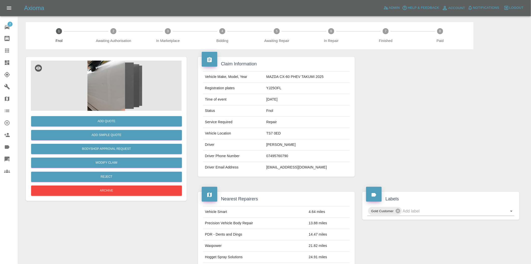
click at [121, 90] on img at bounding box center [106, 86] width 151 height 50
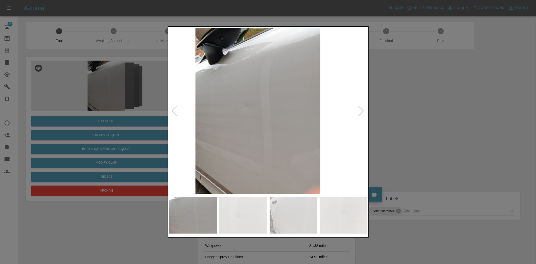
click at [249, 109] on img at bounding box center [257, 111] width 198 height 166
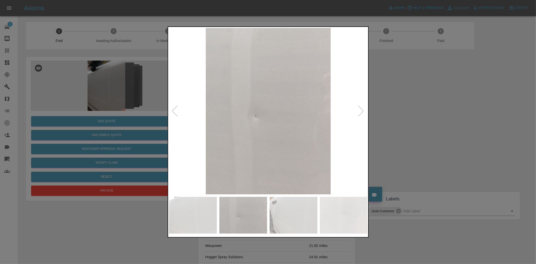
click at [234, 117] on img at bounding box center [268, 111] width 198 height 166
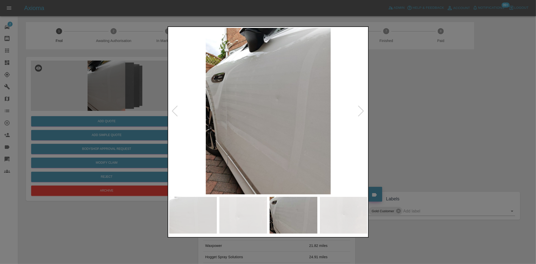
click at [210, 118] on img at bounding box center [268, 111] width 198 height 166
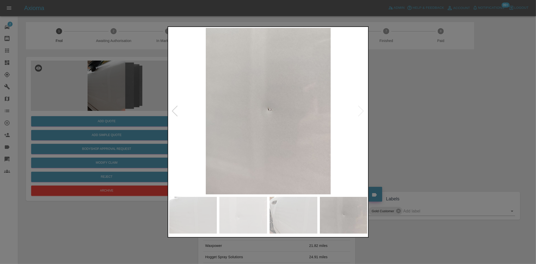
click at [230, 115] on img at bounding box center [268, 111] width 198 height 166
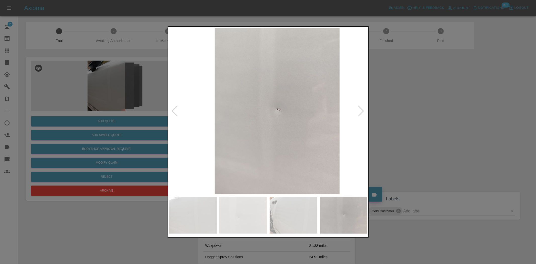
click at [278, 114] on img at bounding box center [277, 111] width 198 height 166
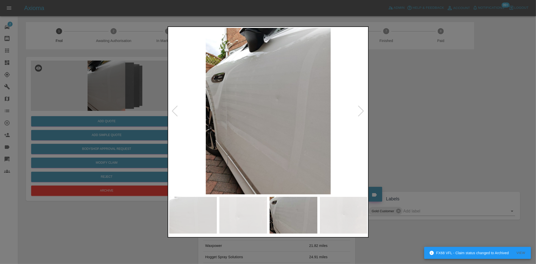
click at [270, 105] on img at bounding box center [268, 111] width 198 height 166
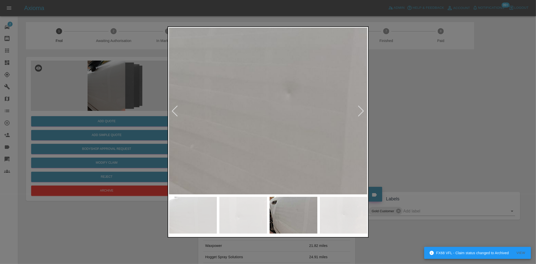
drag, startPoint x: 152, startPoint y: 107, endPoint x: 123, endPoint y: 117, distance: 31.0
click at [151, 107] on div at bounding box center [268, 132] width 536 height 264
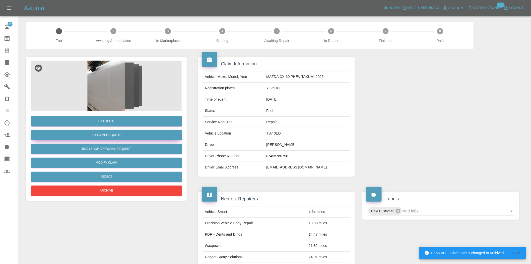
click at [116, 133] on button "Add Simple Quote" at bounding box center [106, 135] width 151 height 10
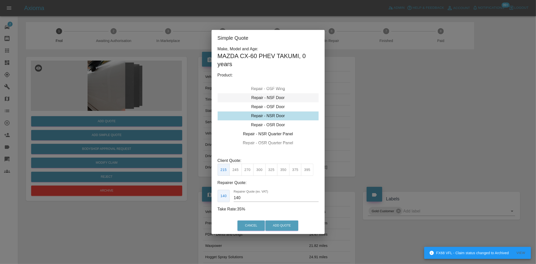
click at [270, 99] on div "Repair - NSF Door" at bounding box center [267, 97] width 101 height 9
drag, startPoint x: 249, startPoint y: 172, endPoint x: 247, endPoint y: 192, distance: 19.7
click at [249, 172] on button "275" at bounding box center [247, 169] width 12 height 12
drag, startPoint x: 245, startPoint y: 199, endPoint x: 209, endPoint y: 183, distance: 39.7
click at [219, 192] on div "185 Repairer Quote (ex. VAT) 185" at bounding box center [267, 196] width 101 height 12
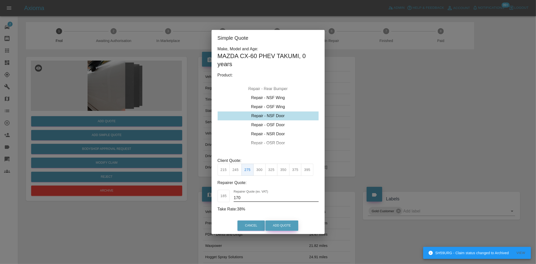
type input "170"
click at [283, 229] on button "Add Quote" at bounding box center [281, 225] width 33 height 10
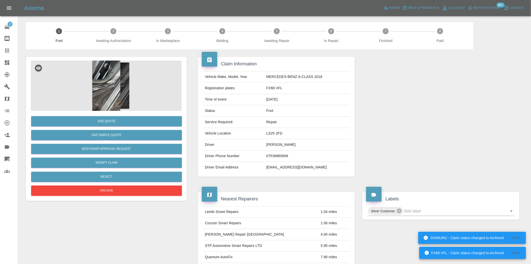
click at [127, 88] on img at bounding box center [106, 86] width 151 height 50
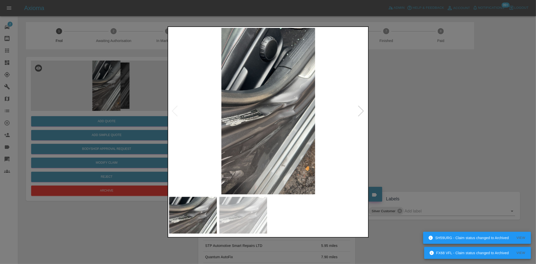
click at [290, 121] on img at bounding box center [268, 111] width 198 height 166
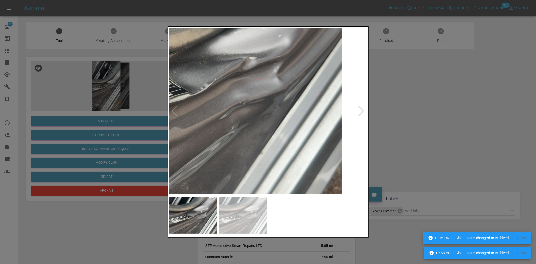
drag, startPoint x: 111, startPoint y: 108, endPoint x: 95, endPoint y: 170, distance: 63.8
click at [110, 108] on div at bounding box center [268, 132] width 536 height 264
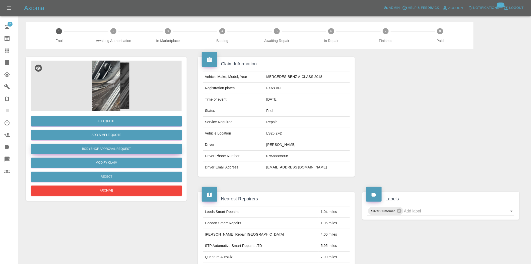
click at [107, 148] on button "Bodyshop Approval Request" at bounding box center [106, 149] width 151 height 10
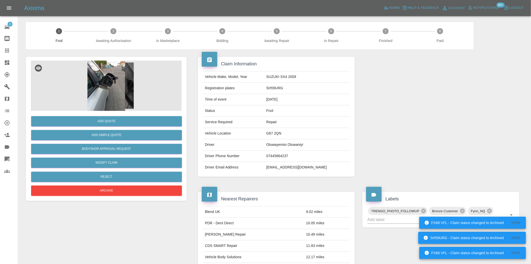
click at [114, 87] on img at bounding box center [106, 86] width 151 height 50
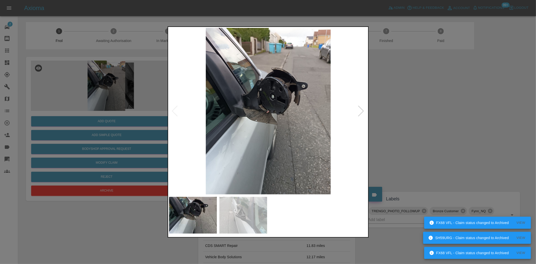
click at [240, 107] on img at bounding box center [268, 111] width 198 height 166
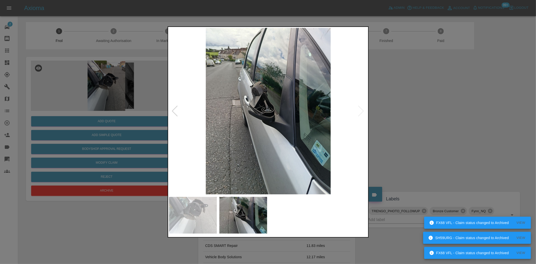
click at [226, 114] on img at bounding box center [268, 111] width 198 height 166
drag, startPoint x: 92, startPoint y: 99, endPoint x: 86, endPoint y: 108, distance: 11.3
click at [92, 99] on div at bounding box center [268, 132] width 536 height 264
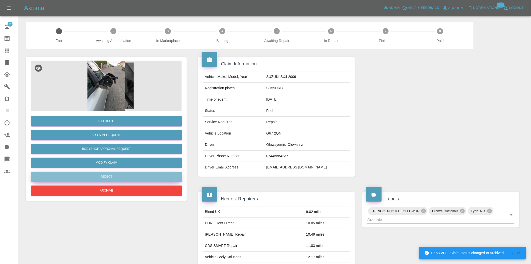
click at [96, 179] on button "Reject" at bounding box center [106, 177] width 151 height 10
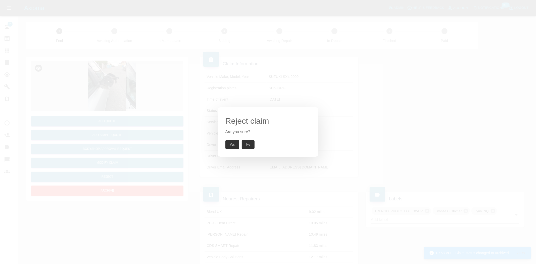
click at [227, 144] on button "Yes" at bounding box center [232, 144] width 14 height 9
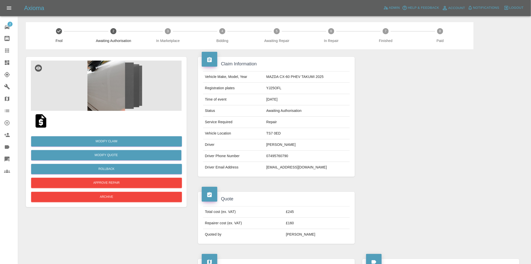
click at [105, 95] on img at bounding box center [106, 86] width 151 height 50
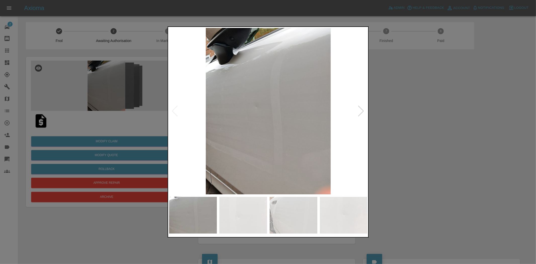
click at [267, 107] on img at bounding box center [268, 111] width 198 height 166
click at [265, 107] on img at bounding box center [268, 111] width 198 height 166
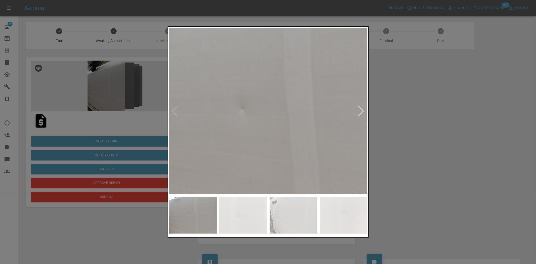
click at [263, 113] on img at bounding box center [277, 121] width 595 height 499
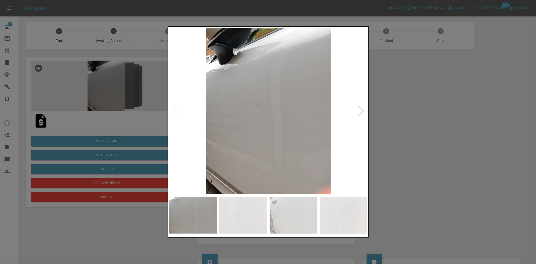
click at [240, 119] on img at bounding box center [268, 111] width 198 height 166
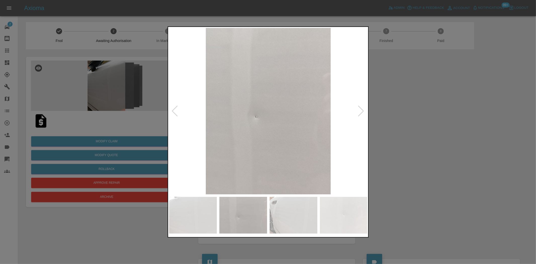
click at [230, 115] on img at bounding box center [268, 111] width 198 height 166
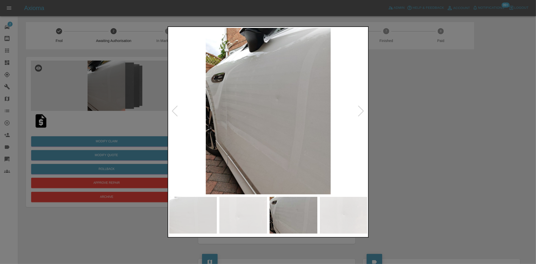
click at [241, 115] on img at bounding box center [268, 111] width 198 height 166
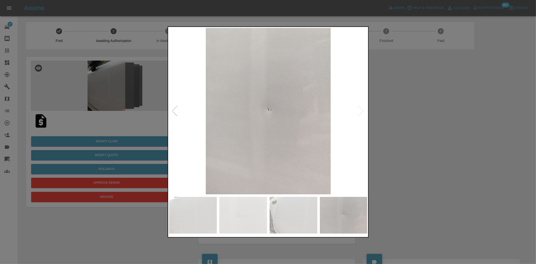
click at [236, 111] on img at bounding box center [268, 111] width 198 height 166
click at [117, 79] on div at bounding box center [268, 132] width 536 height 264
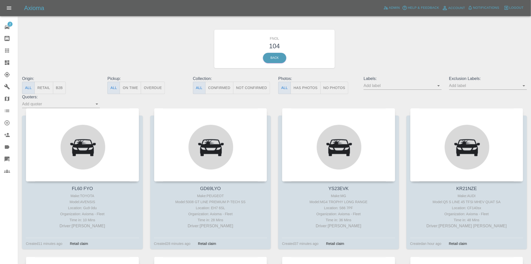
click at [307, 83] on button "Has Photos" at bounding box center [306, 88] width 30 height 12
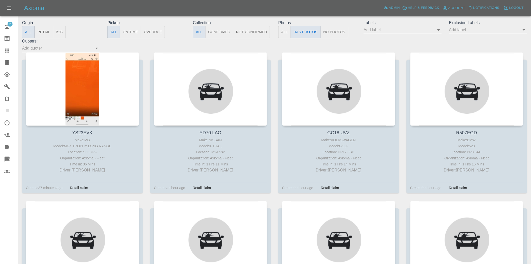
scroll to position [28, 0]
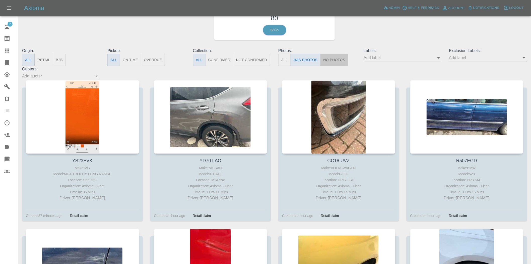
click at [330, 63] on button "No Photos" at bounding box center [335, 60] width 28 height 12
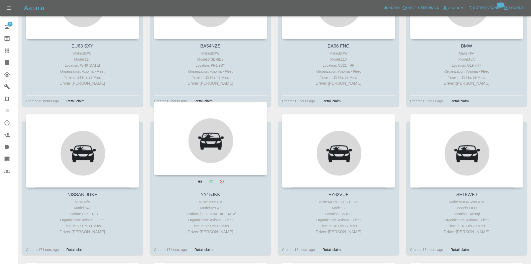
scroll to position [755, 0]
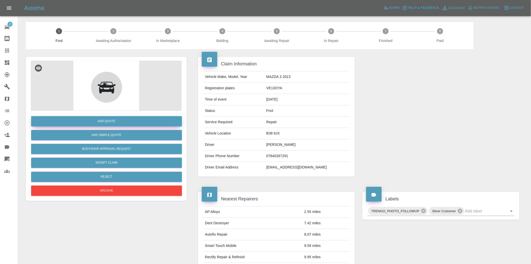
click at [101, 120] on button "Add Quote" at bounding box center [106, 121] width 151 height 10
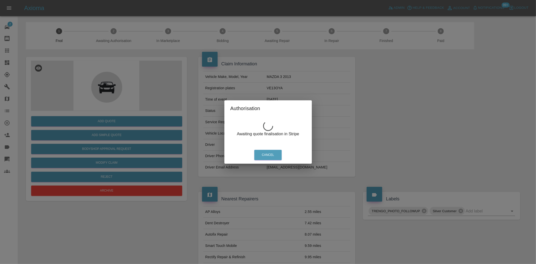
drag, startPoint x: 149, startPoint y: 107, endPoint x: 166, endPoint y: 106, distance: 16.6
click at [153, 107] on div "Authorisation Awaiting quote finalisation in Stripe Cancel" at bounding box center [268, 132] width 536 height 264
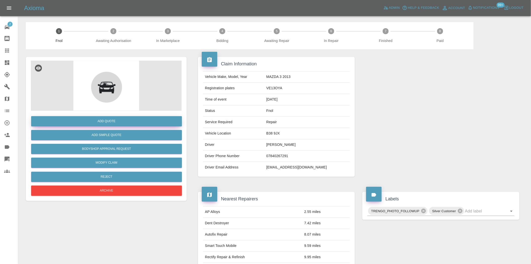
click at [107, 121] on button "Add Quote" at bounding box center [106, 121] width 151 height 10
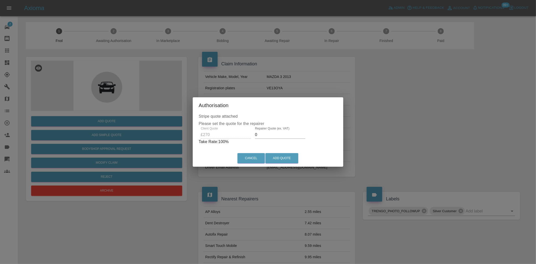
click at [226, 136] on div "Client Quote £270 Repairer Quote (ex. VAT) 0 Take Rate: 100 %" at bounding box center [268, 136] width 139 height 18
drag, startPoint x: 256, startPoint y: 137, endPoint x: 253, endPoint y: 138, distance: 3.1
click at [254, 138] on div "Repairer Quote (ex. VAT) 150" at bounding box center [281, 133] width 54 height 12
type input "180"
click at [273, 155] on button "Add Quote" at bounding box center [281, 158] width 33 height 10
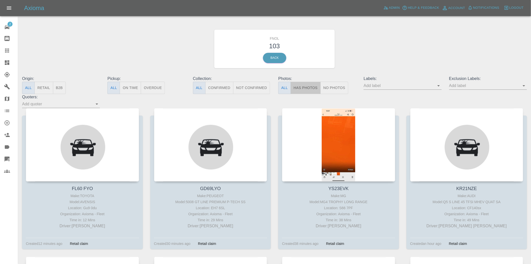
click at [307, 86] on button "Has Photos" at bounding box center [306, 88] width 30 height 12
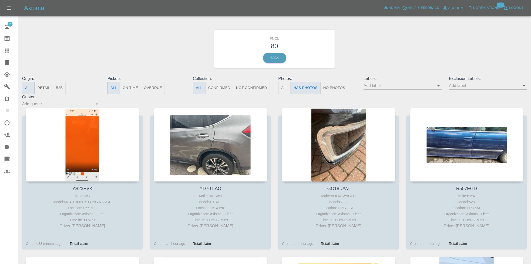
scroll to position [56, 0]
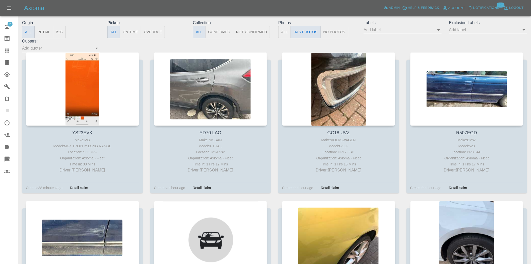
click at [434, 31] on input "text" at bounding box center [399, 30] width 70 height 8
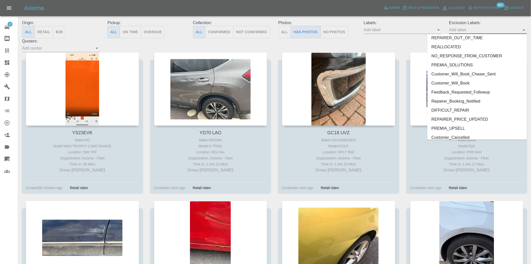
scroll to position [1055, 0]
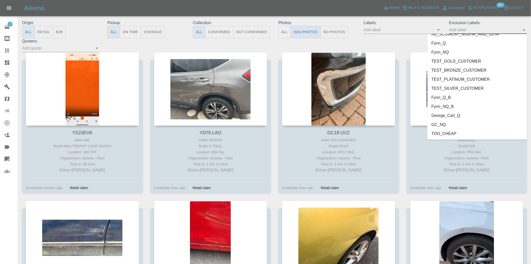
click at [448, 115] on li "George_Carl_Q" at bounding box center [478, 115] width 100 height 9
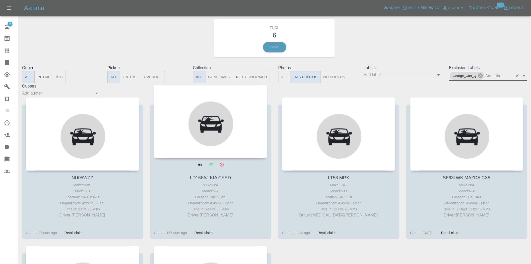
scroll to position [0, 0]
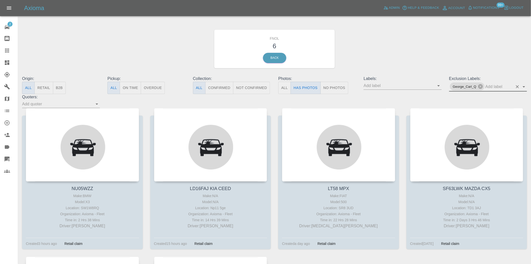
drag, startPoint x: 328, startPoint y: 86, endPoint x: 332, endPoint y: 90, distance: 5.5
click at [328, 86] on button "No Photos" at bounding box center [335, 88] width 28 height 12
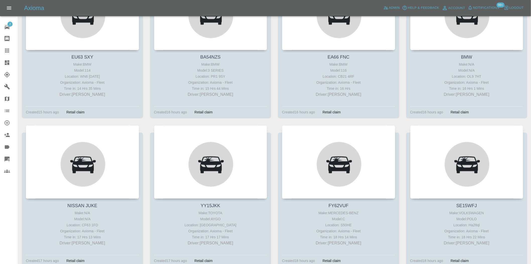
scroll to position [476, 0]
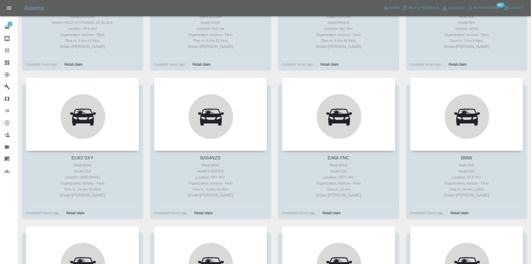
click at [7, 61] on icon at bounding box center [7, 63] width 6 height 6
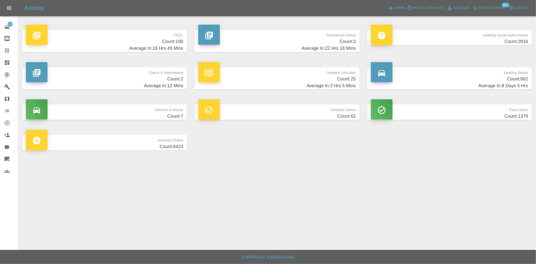
click at [160, 44] on h4 "Count: 100" at bounding box center [104, 41] width 157 height 7
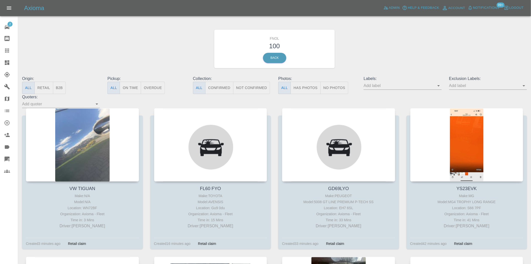
drag, startPoint x: 305, startPoint y: 83, endPoint x: 102, endPoint y: 102, distance: 203.5
click at [305, 83] on button "Has Photos" at bounding box center [306, 88] width 30 height 12
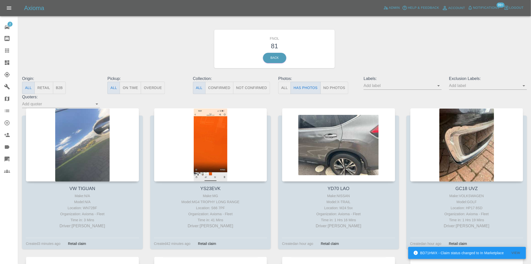
scroll to position [56, 0]
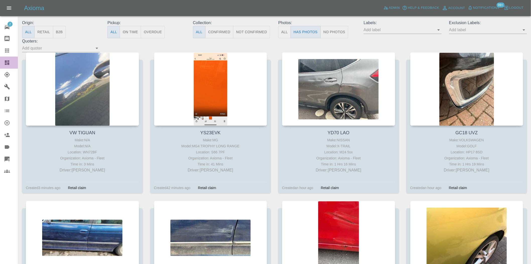
click at [7, 63] on icon at bounding box center [7, 63] width 6 height 6
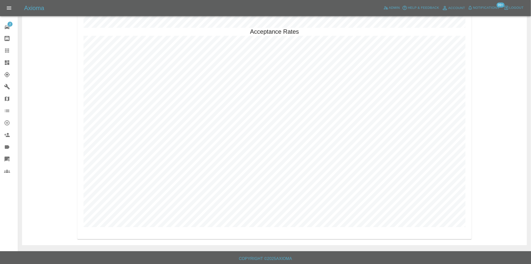
scroll to position [1246, 0]
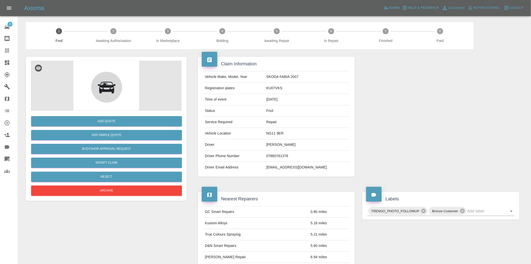
click at [107, 92] on img at bounding box center [106, 86] width 151 height 50
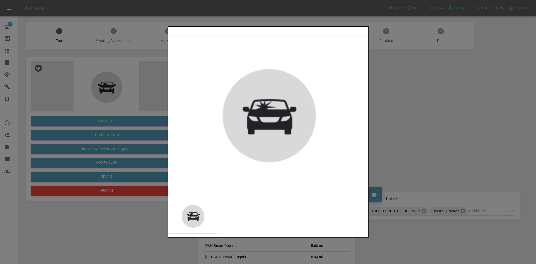
click at [145, 84] on div at bounding box center [268, 132] width 536 height 264
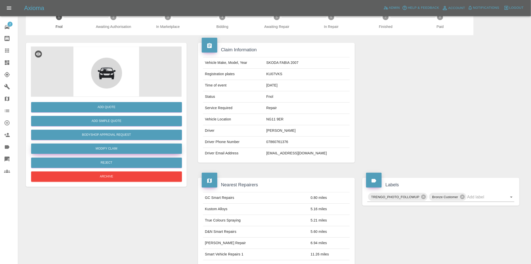
scroll to position [9, 0]
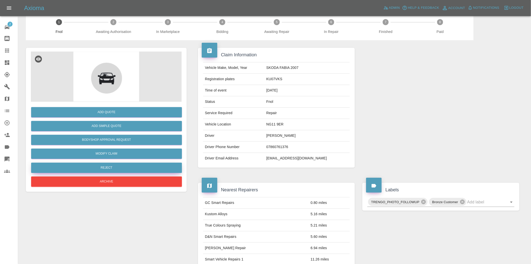
click at [124, 168] on button "Reject" at bounding box center [106, 167] width 151 height 10
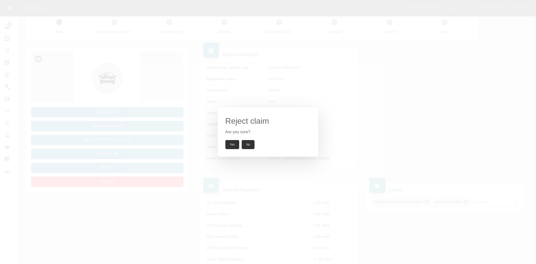
click at [229, 147] on button "Yes" at bounding box center [232, 144] width 14 height 9
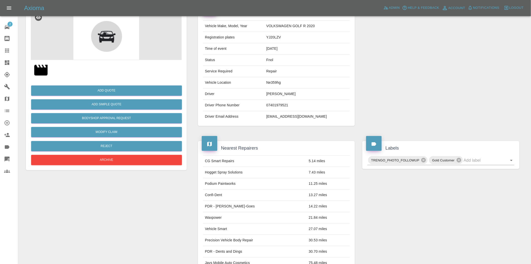
scroll to position [37, 0]
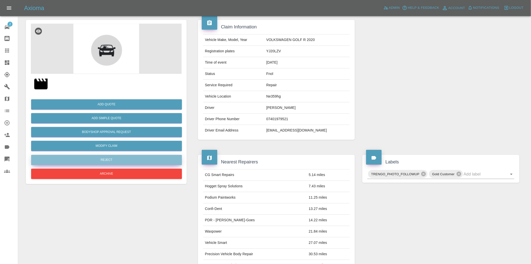
click at [110, 158] on button "Reject" at bounding box center [106, 160] width 151 height 10
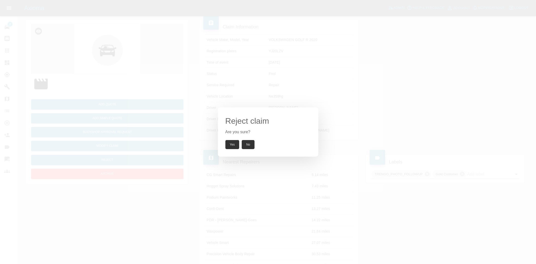
click at [230, 142] on button "Yes" at bounding box center [232, 144] width 14 height 9
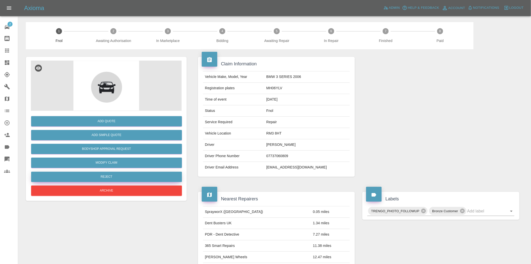
click at [121, 178] on button "Reject" at bounding box center [106, 177] width 151 height 10
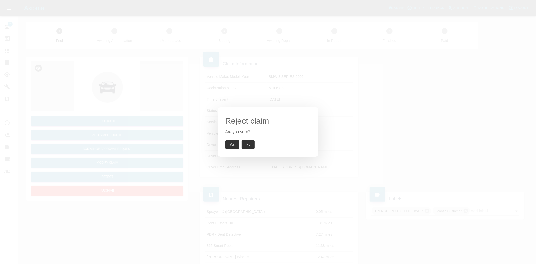
click at [235, 143] on button "Yes" at bounding box center [232, 144] width 14 height 9
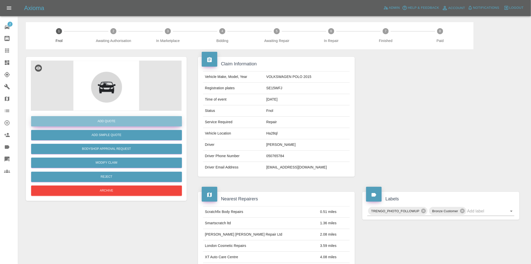
click at [92, 123] on button "Add Quote" at bounding box center [106, 121] width 151 height 10
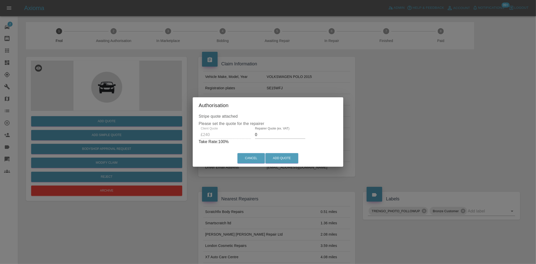
click at [265, 139] on p "Take Rate: 100 %" at bounding box center [268, 142] width 139 height 6
drag, startPoint x: 262, startPoint y: 136, endPoint x: 239, endPoint y: 142, distance: 24.0
click at [239, 142] on div "Client Quote £240 Repairer Quote (ex. VAT) 0 Take Rate: 100 %" at bounding box center [268, 136] width 139 height 18
drag, startPoint x: 265, startPoint y: 132, endPoint x: 238, endPoint y: 146, distance: 30.3
click at [238, 146] on div "Stripe quote attached Please set the quote for the repairer Client Quote £240 R…" at bounding box center [268, 131] width 148 height 37
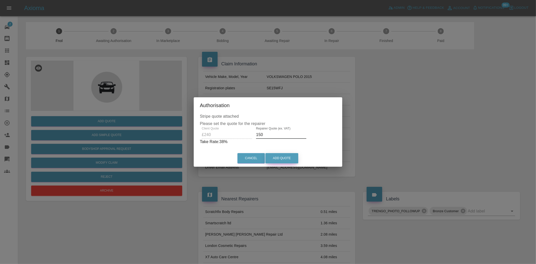
type input "150"
click at [285, 160] on button "Add Quote" at bounding box center [281, 158] width 33 height 10
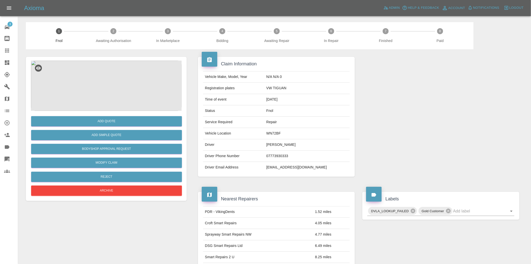
click at [98, 66] on img at bounding box center [106, 86] width 151 height 50
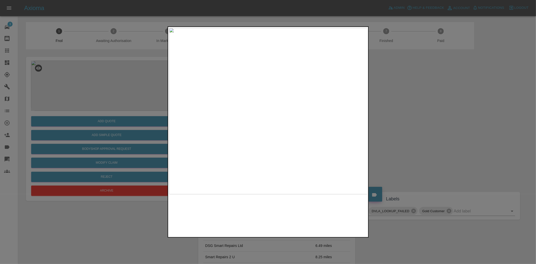
click at [259, 115] on img at bounding box center [268, 111] width 198 height 166
click at [269, 99] on img at bounding box center [295, 99] width 595 height 499
click at [240, 119] on img at bounding box center [268, 111] width 198 height 166
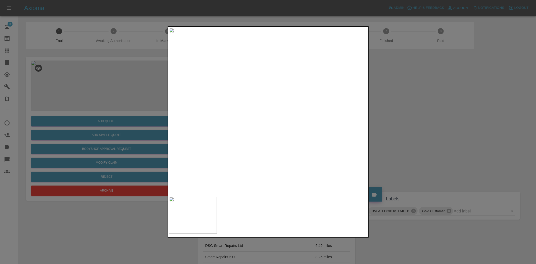
drag, startPoint x: 122, startPoint y: 98, endPoint x: 122, endPoint y: 101, distance: 3.5
click at [122, 99] on div at bounding box center [268, 132] width 536 height 264
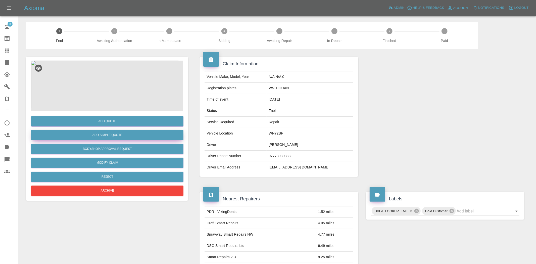
click at [118, 134] on button "Add Simple Quote" at bounding box center [107, 135] width 152 height 10
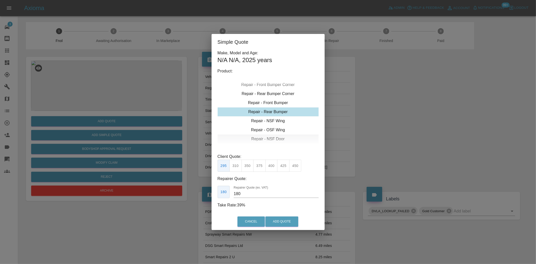
click at [268, 139] on div "Repair - NSF Door" at bounding box center [267, 138] width 101 height 9
click at [270, 138] on div "Repair - NSF Door" at bounding box center [267, 138] width 101 height 9
click at [244, 168] on button "275" at bounding box center [247, 165] width 12 height 12
drag, startPoint x: 240, startPoint y: 191, endPoint x: 225, endPoint y: 194, distance: 15.3
click at [224, 195] on div "185 Repairer Quote (ex. VAT) 185" at bounding box center [267, 192] width 101 height 12
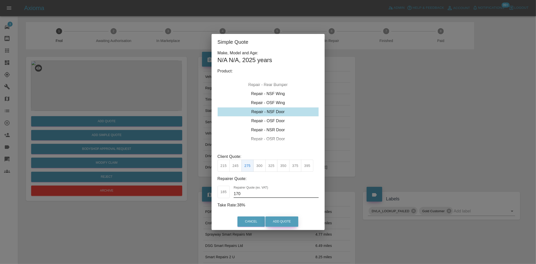
type input "170"
click at [272, 216] on button "Add Quote" at bounding box center [281, 221] width 33 height 10
